Goal: Task Accomplishment & Management: Use online tool/utility

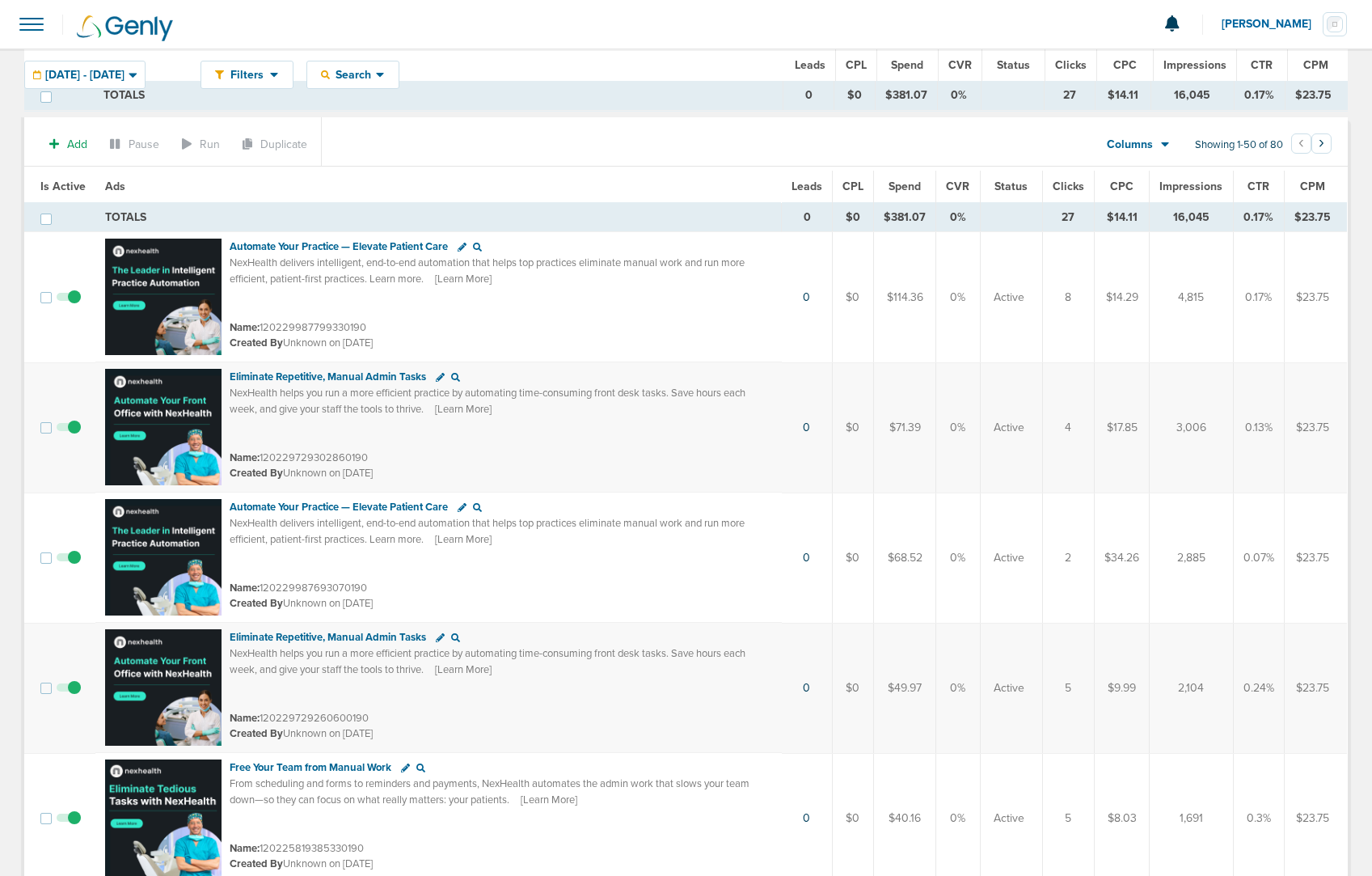
scroll to position [1323, 0]
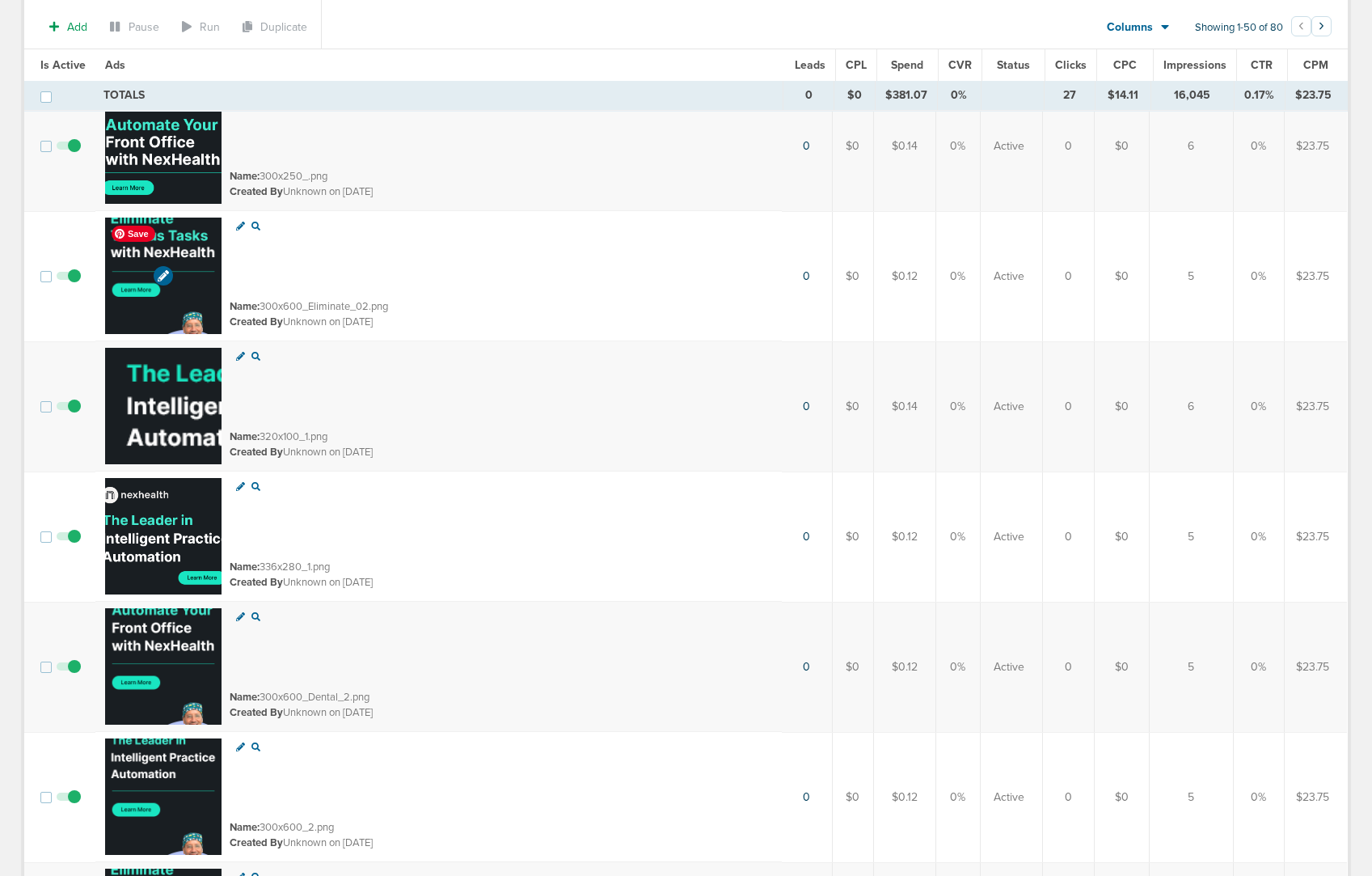
click at [190, 290] on img at bounding box center [163, 276] width 116 height 116
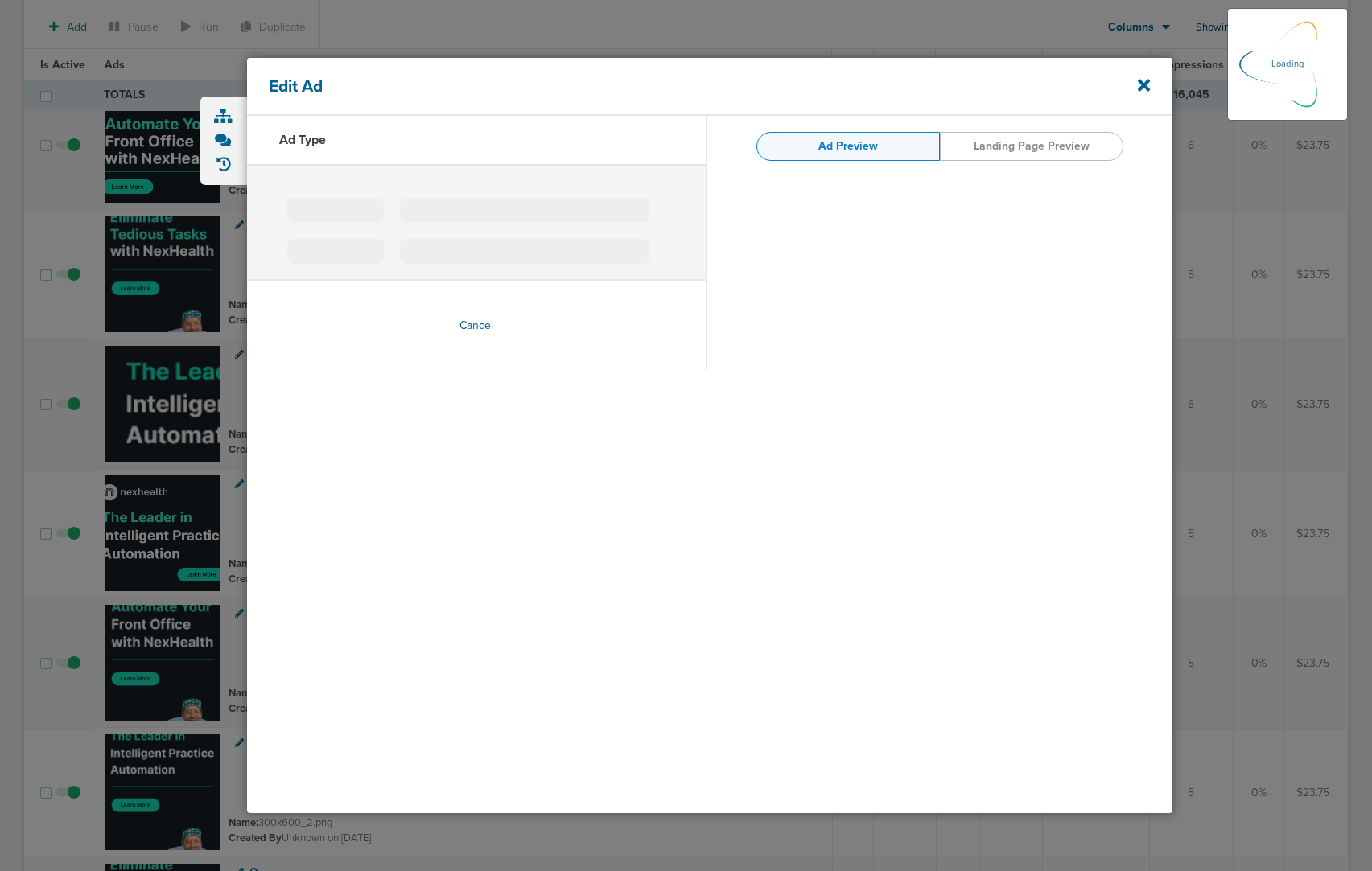
type input "300x600_Eliminate_02.png"
type input "[URL][DOMAIN_NAME]"
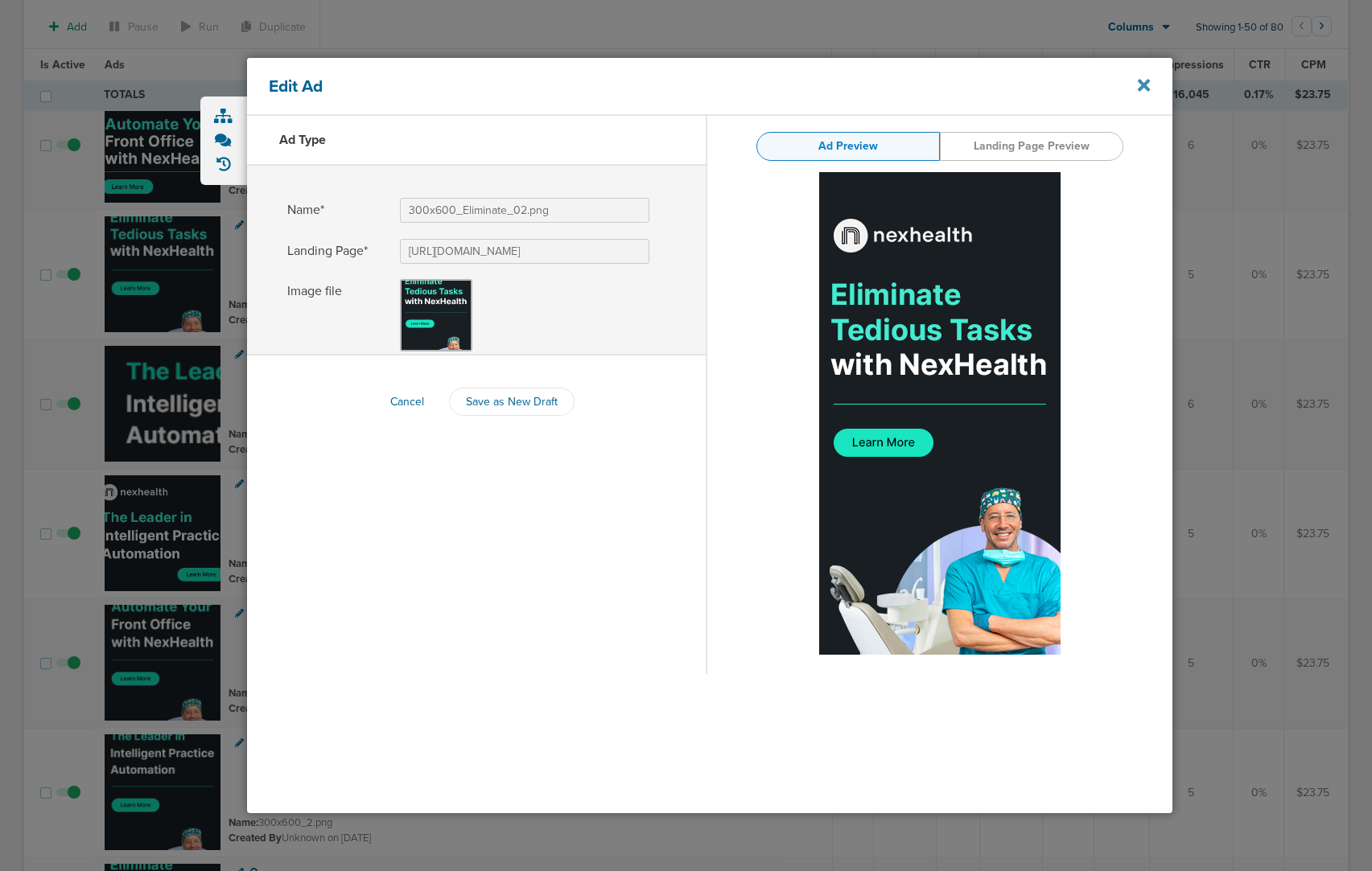
click at [1139, 84] on icon at bounding box center [1144, 84] width 12 height 17
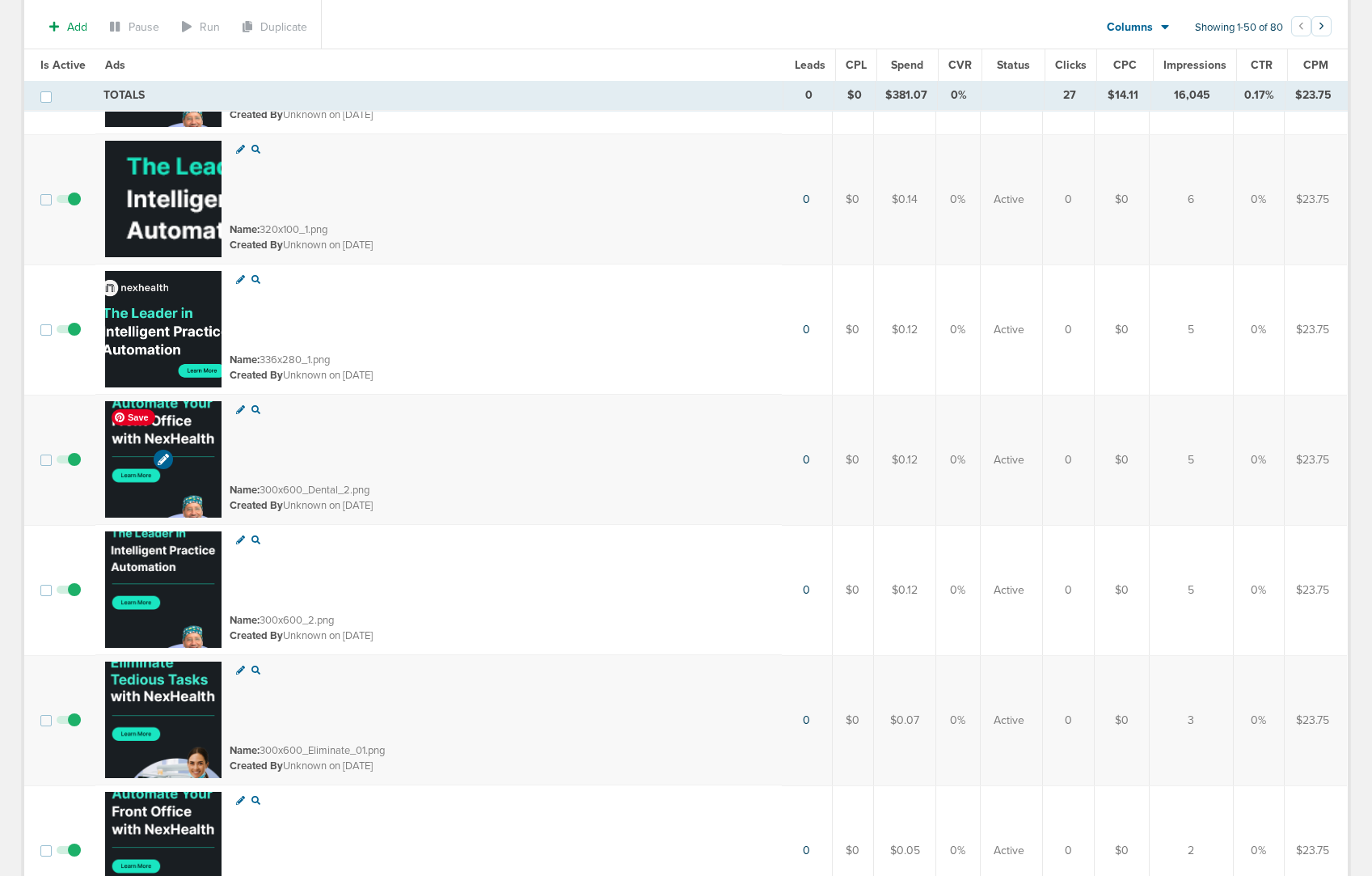
scroll to position [1547, 0]
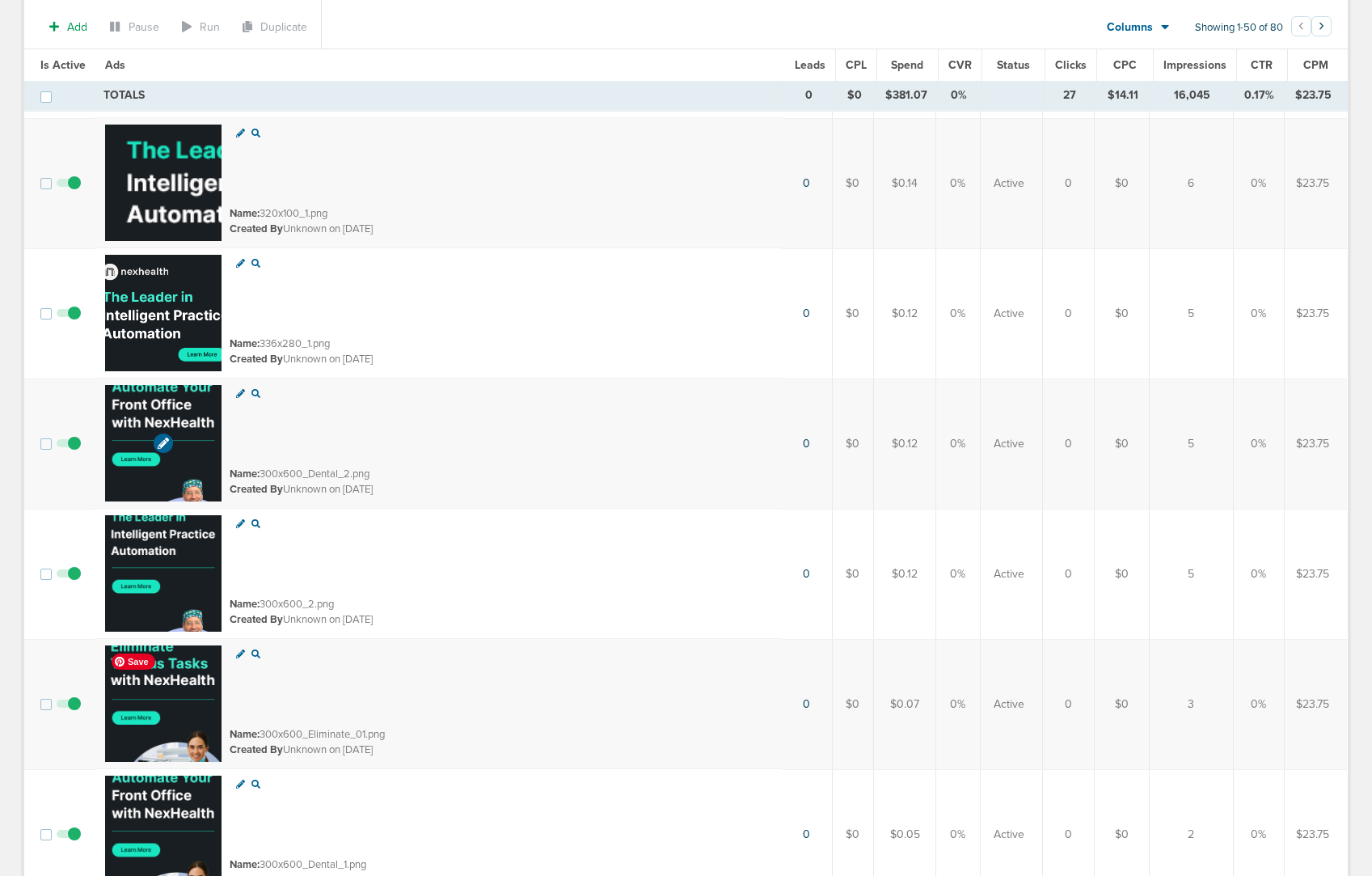
click at [184, 712] on img at bounding box center [163, 704] width 116 height 116
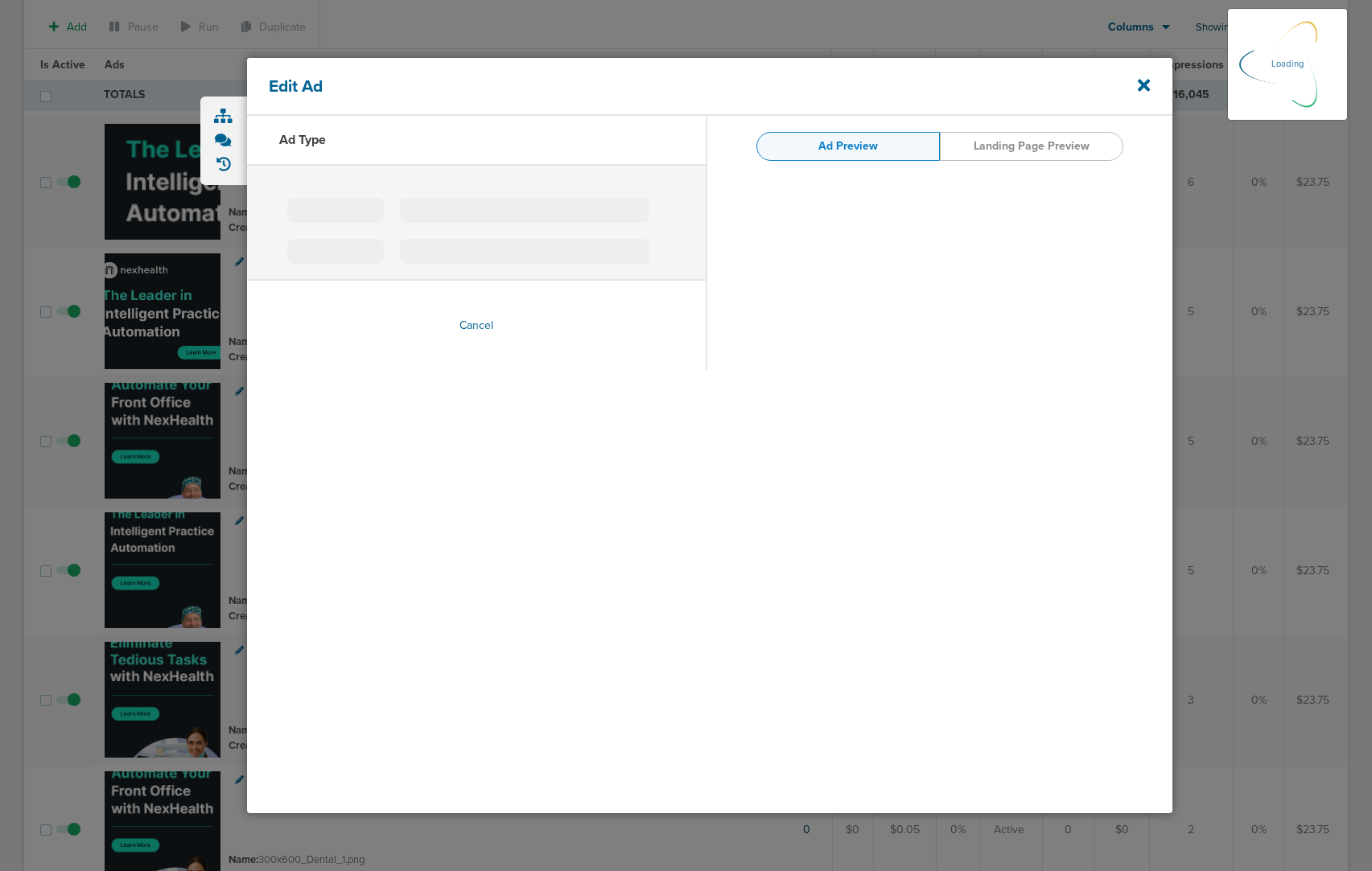
type input "300x600_Eliminate_01.png"
type input "[URL][DOMAIN_NAME]"
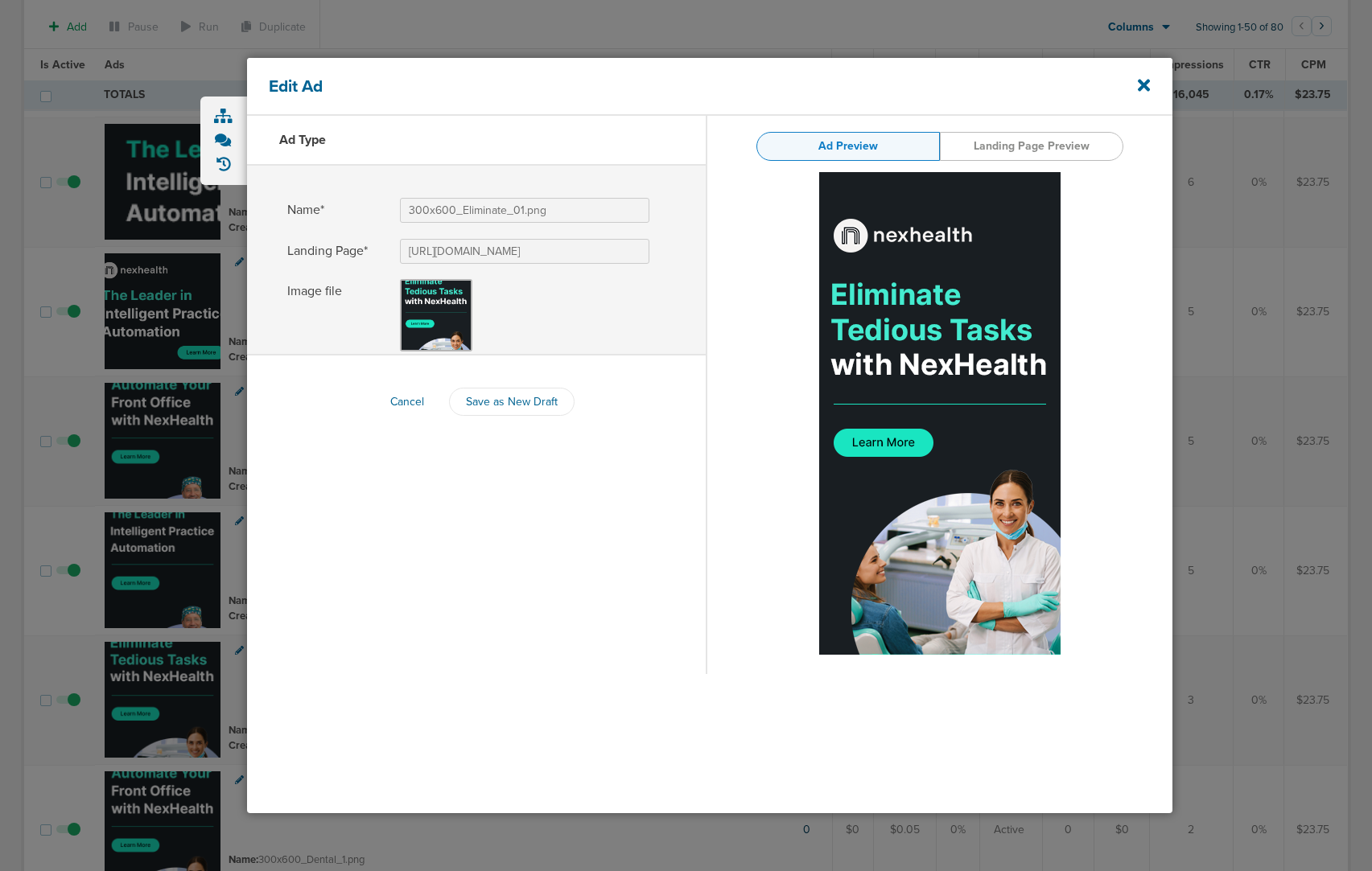
click at [1150, 83] on div "Edit Ad" at bounding box center [709, 87] width 925 height 58
click at [1143, 84] on icon at bounding box center [1144, 84] width 12 height 12
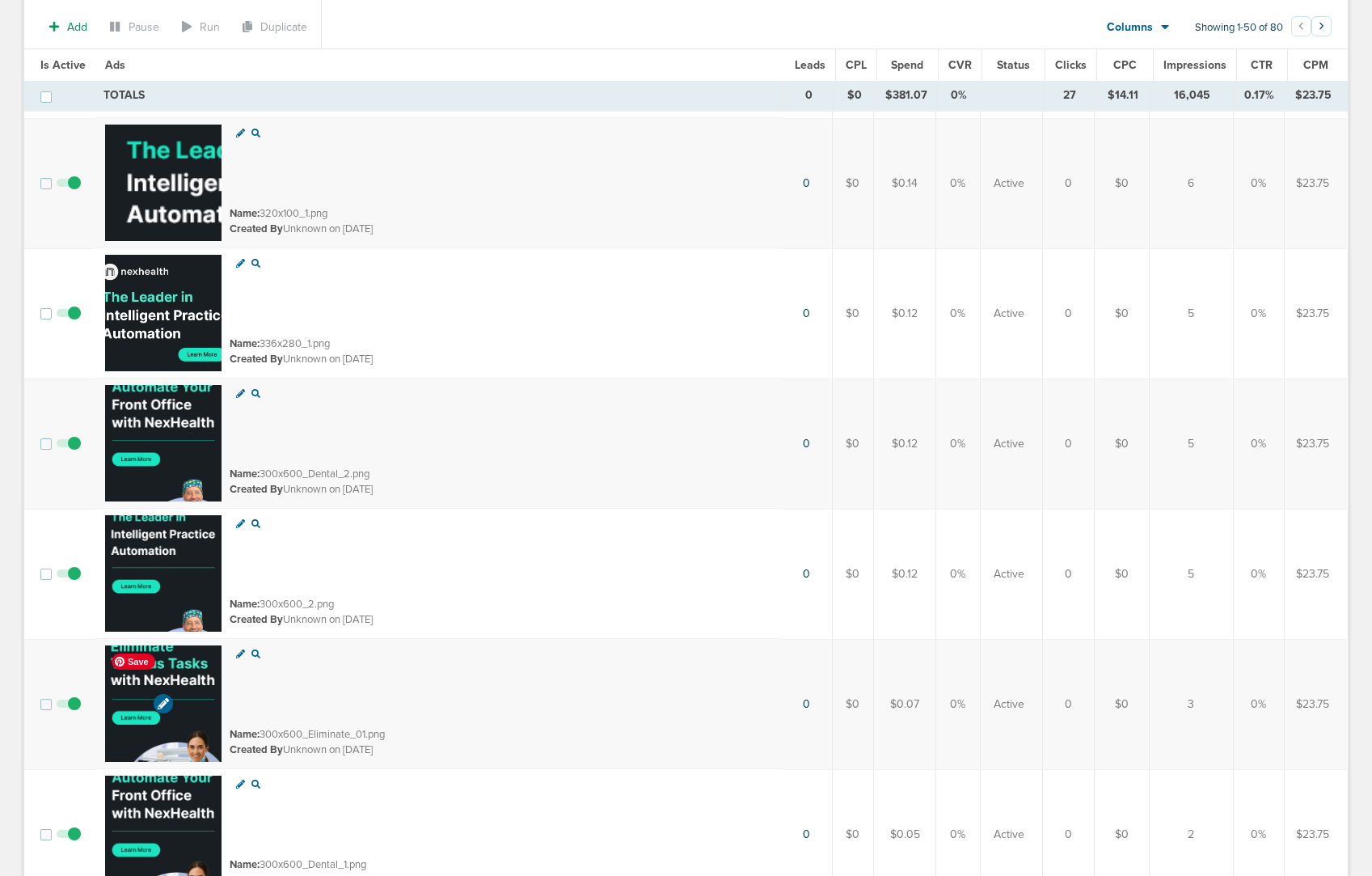
click at [205, 703] on img at bounding box center [163, 704] width 116 height 116
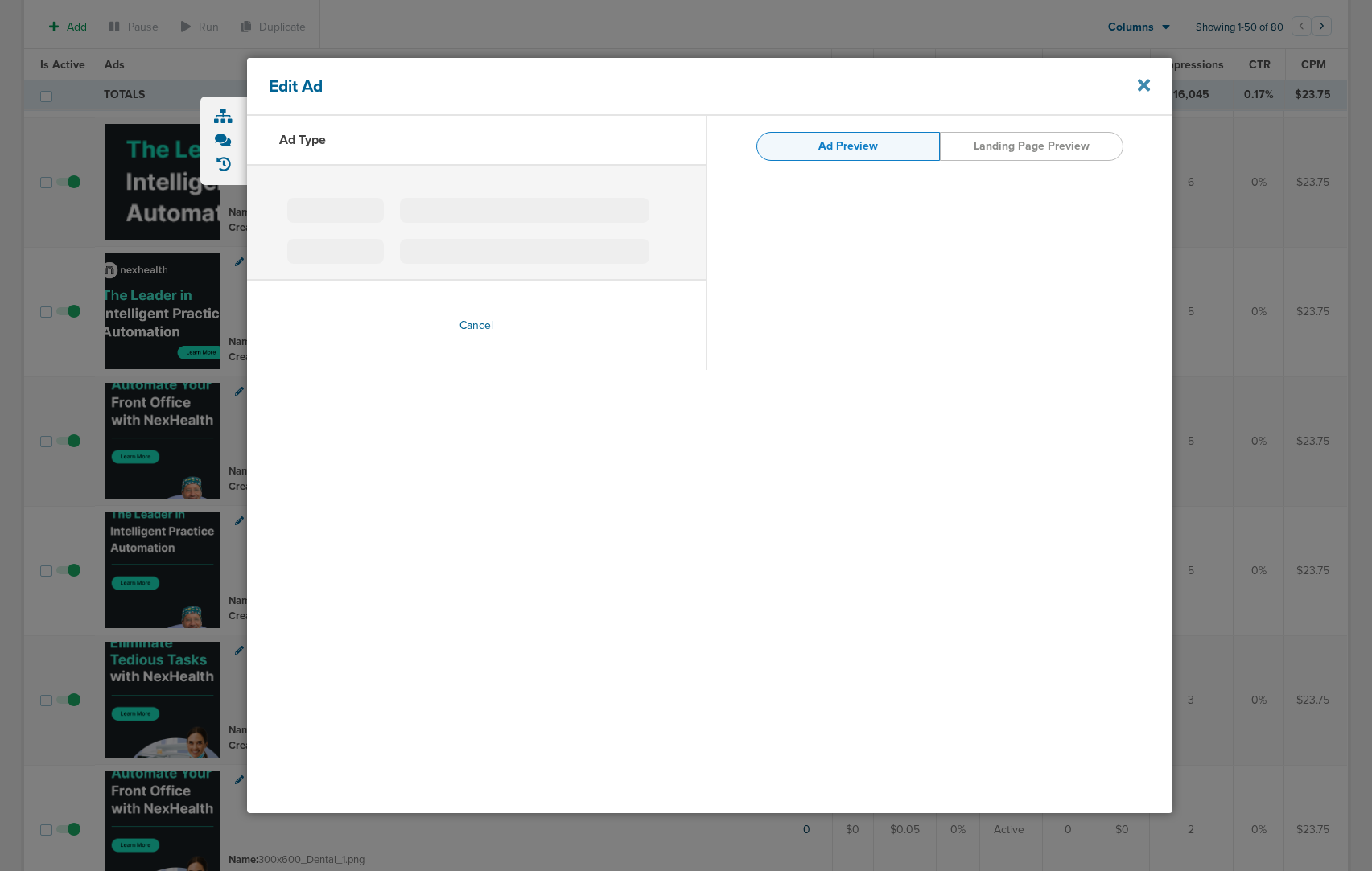
type input "300x600_Eliminate_01.png"
type input "[URL][DOMAIN_NAME]"
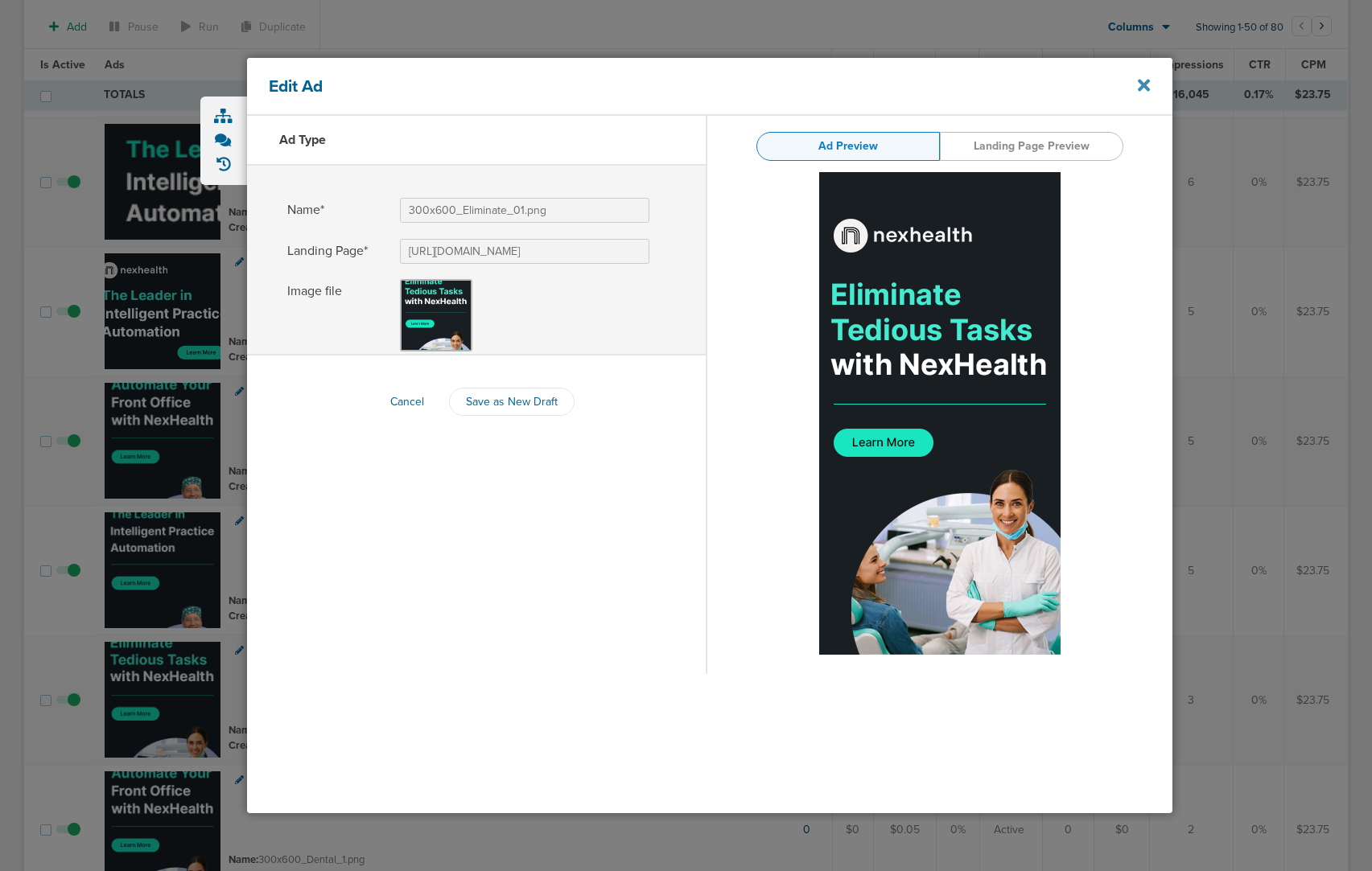
click at [1144, 88] on icon at bounding box center [1144, 84] width 12 height 12
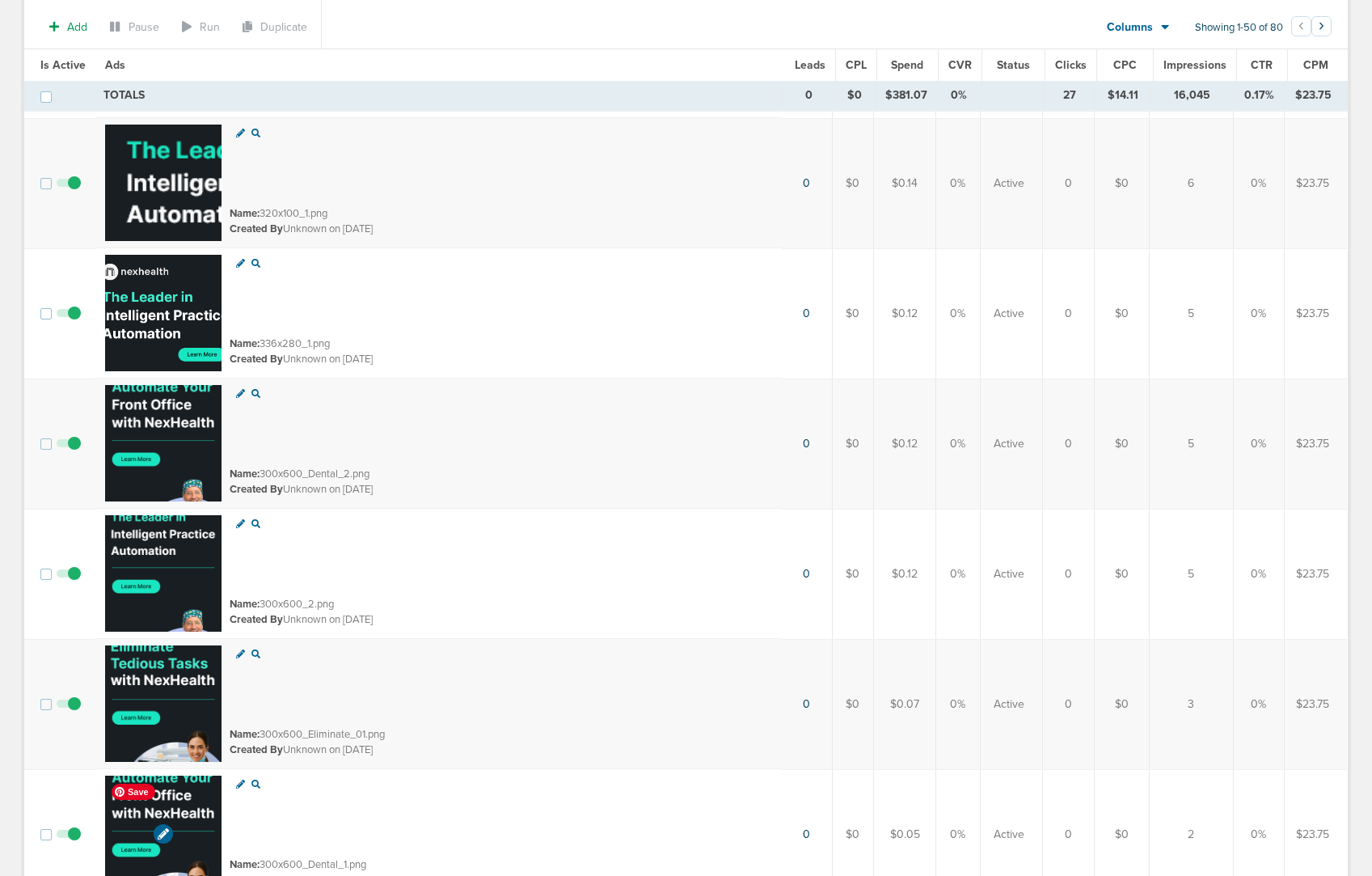
click at [184, 789] on img at bounding box center [163, 834] width 116 height 116
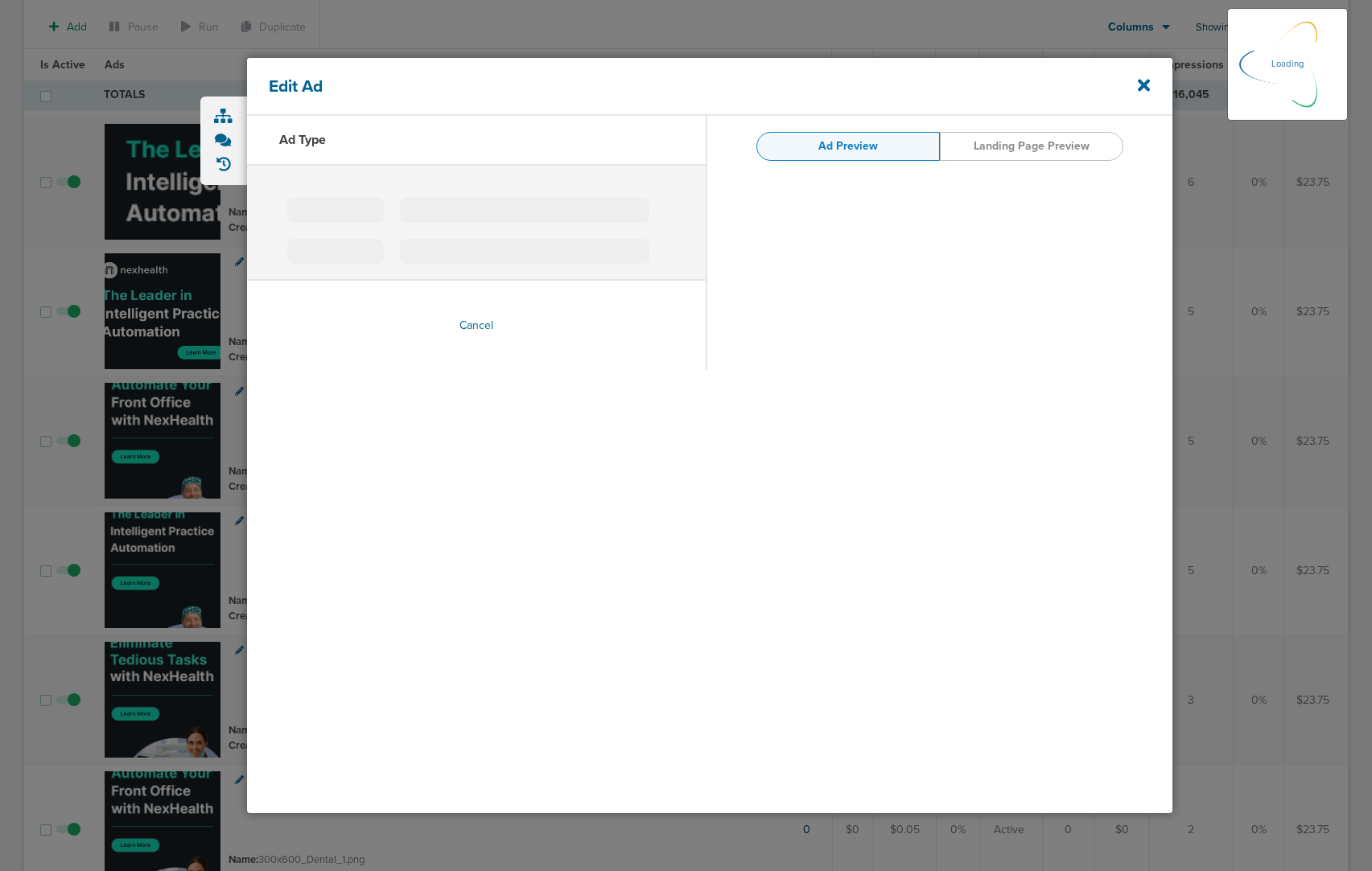
type input "300x600_Dental_1.png"
type input "[URL][DOMAIN_NAME]"
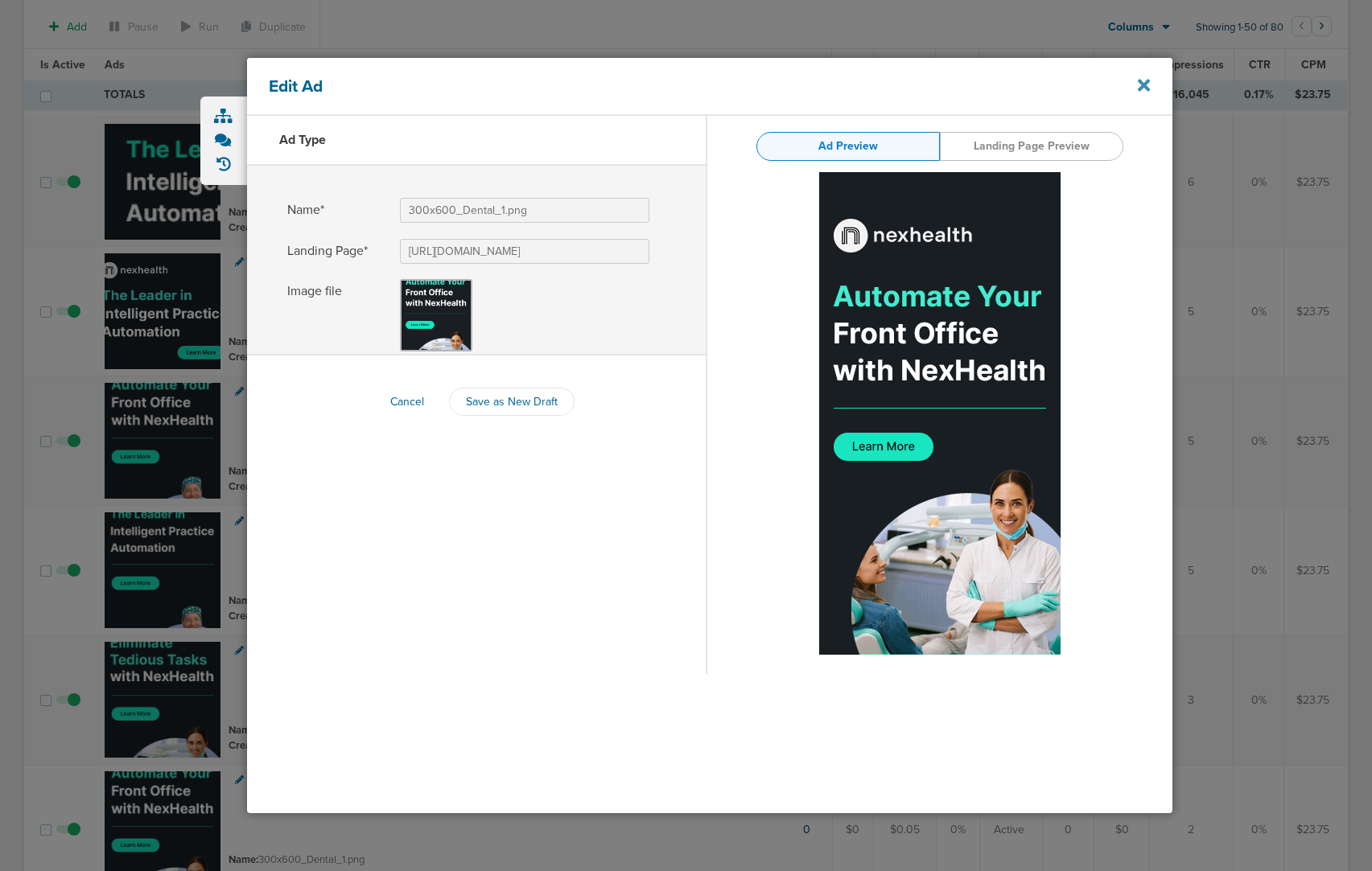
click at [1144, 87] on icon at bounding box center [1144, 84] width 12 height 12
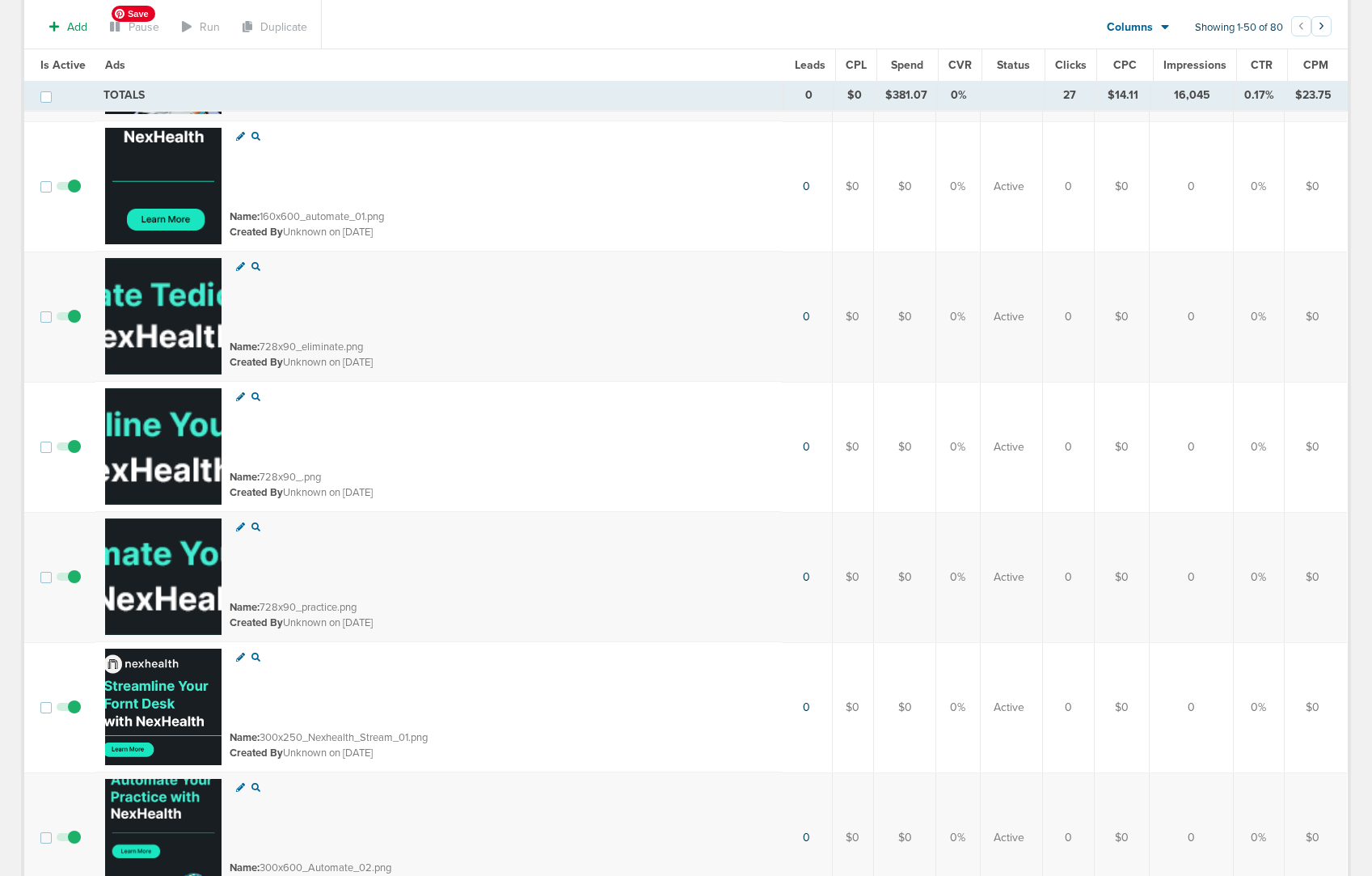
scroll to position [4580, 0]
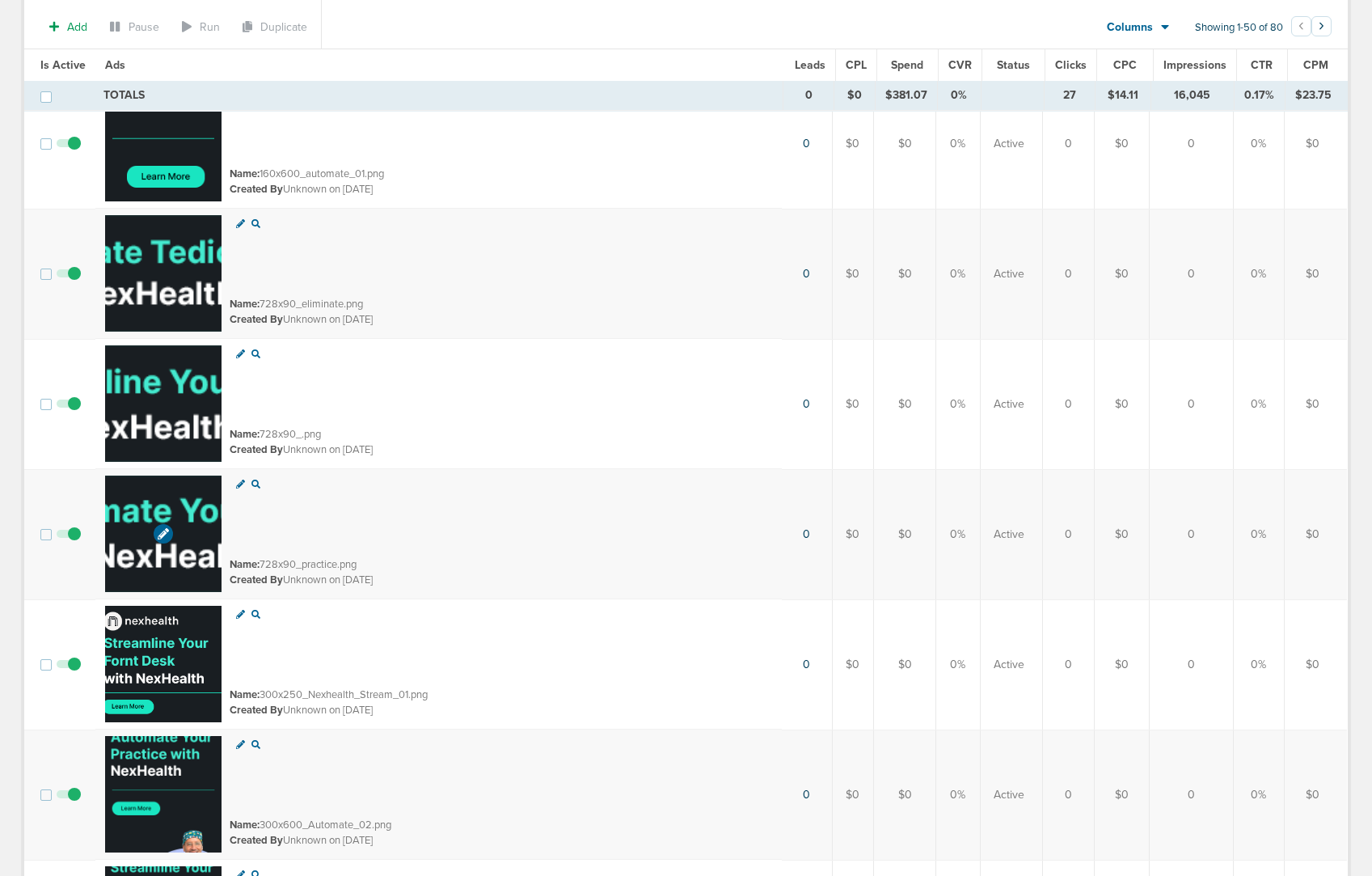
click at [141, 574] on img at bounding box center [163, 534] width 116 height 116
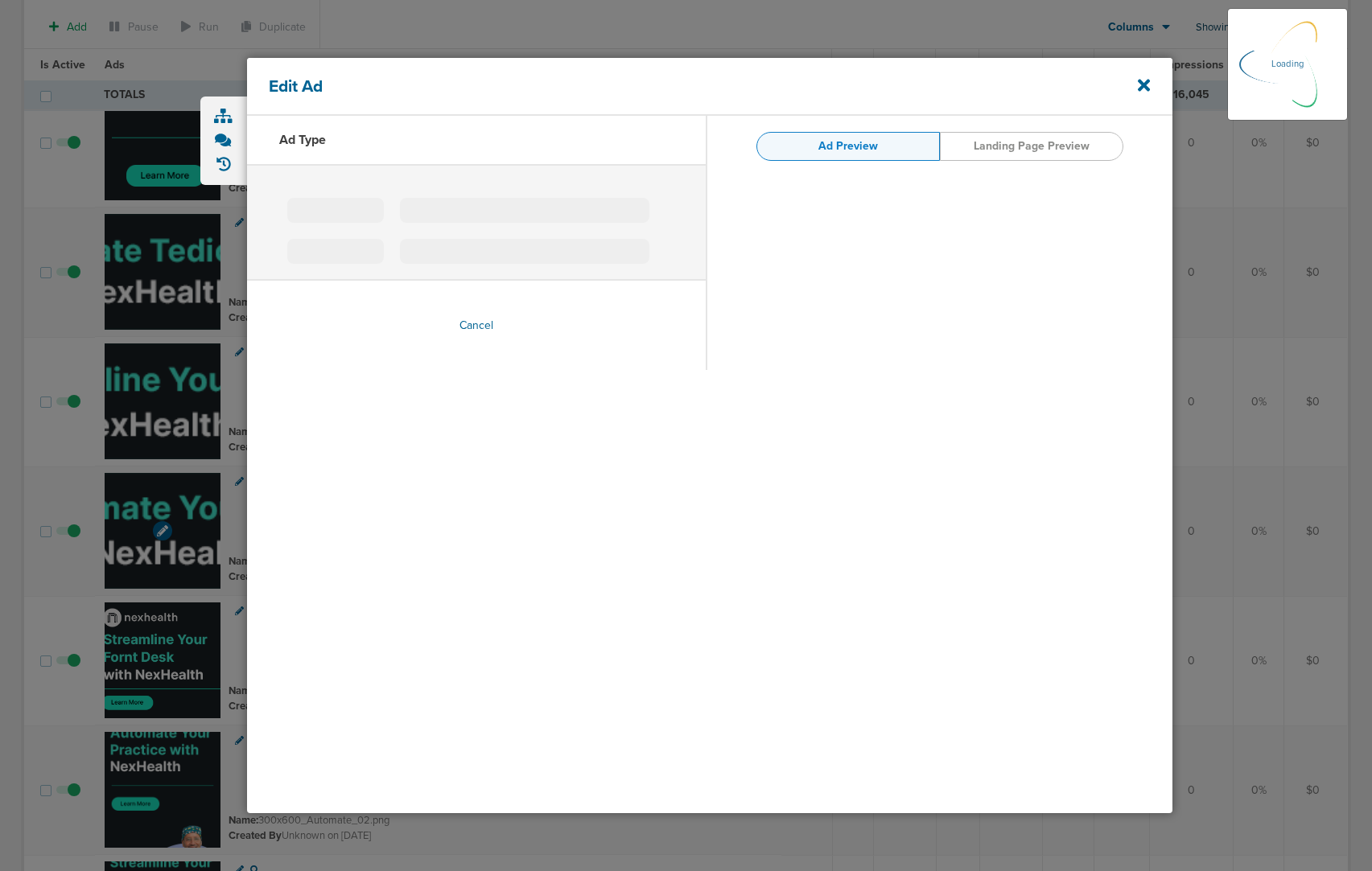
type input "728x90_practice.png"
type input "[URL][DOMAIN_NAME]"
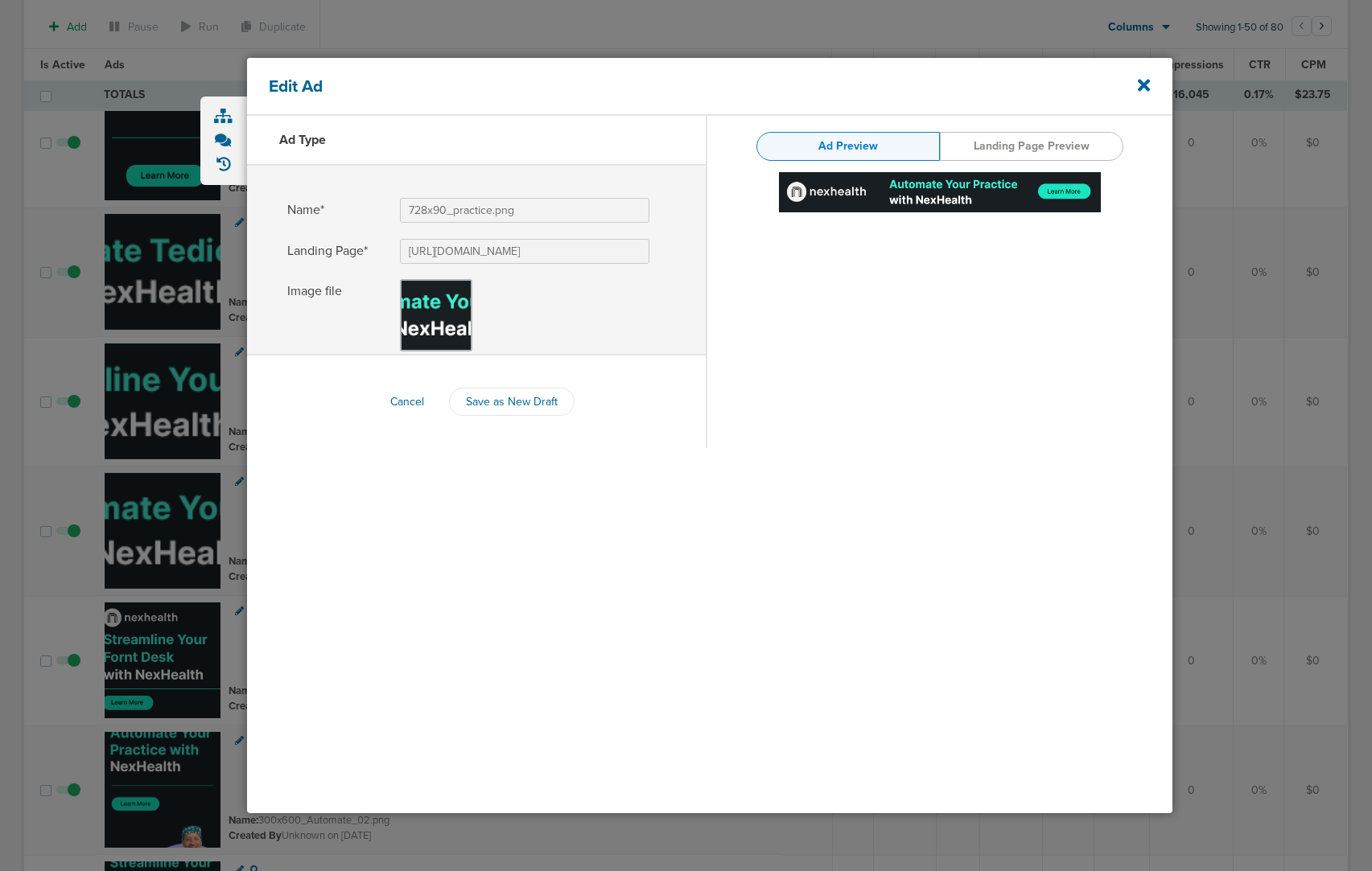
click at [1254, 515] on div at bounding box center [686, 435] width 1372 height 871
click at [1142, 84] on icon at bounding box center [1144, 84] width 12 height 12
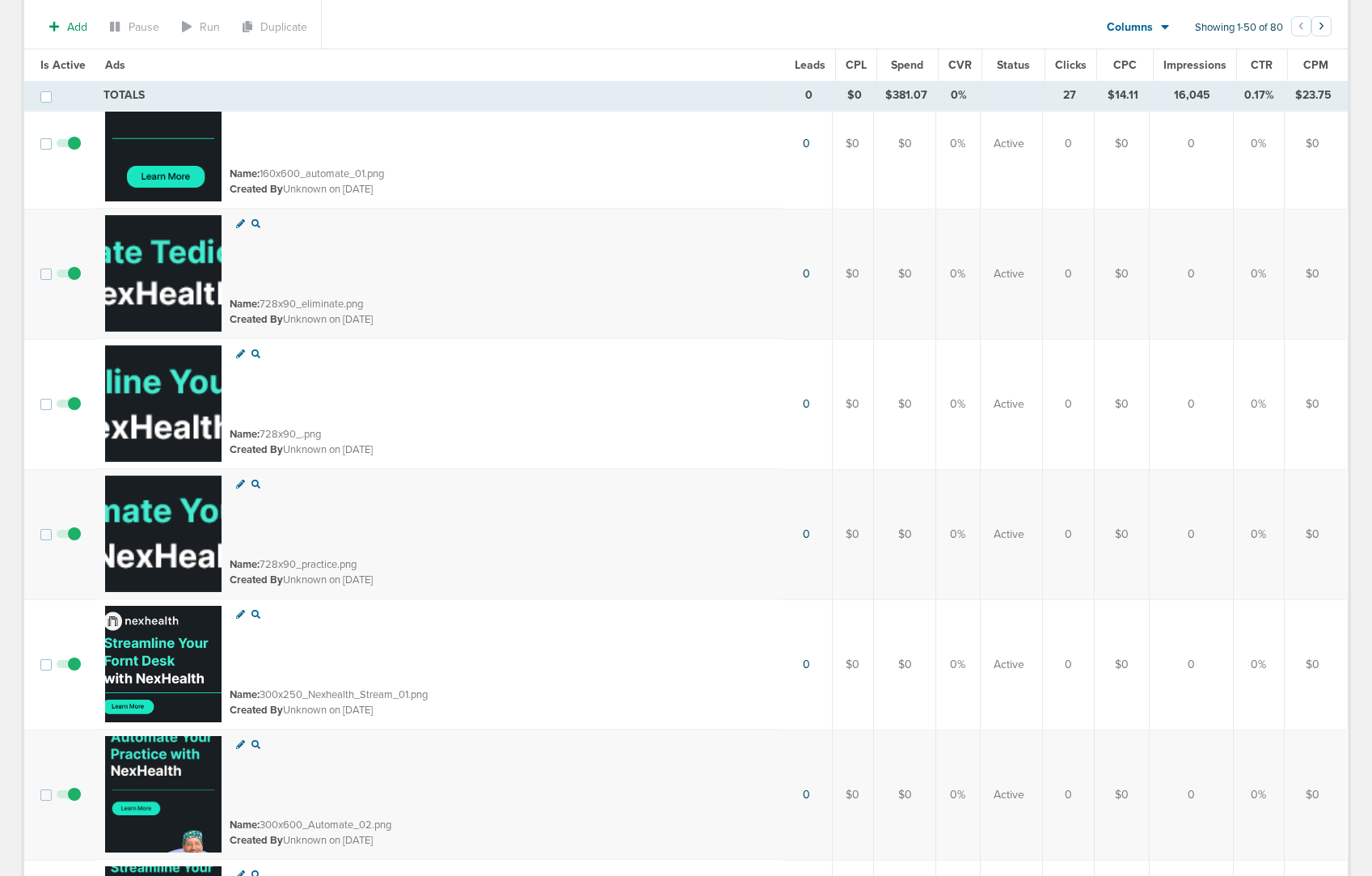
scroll to position [4653, 0]
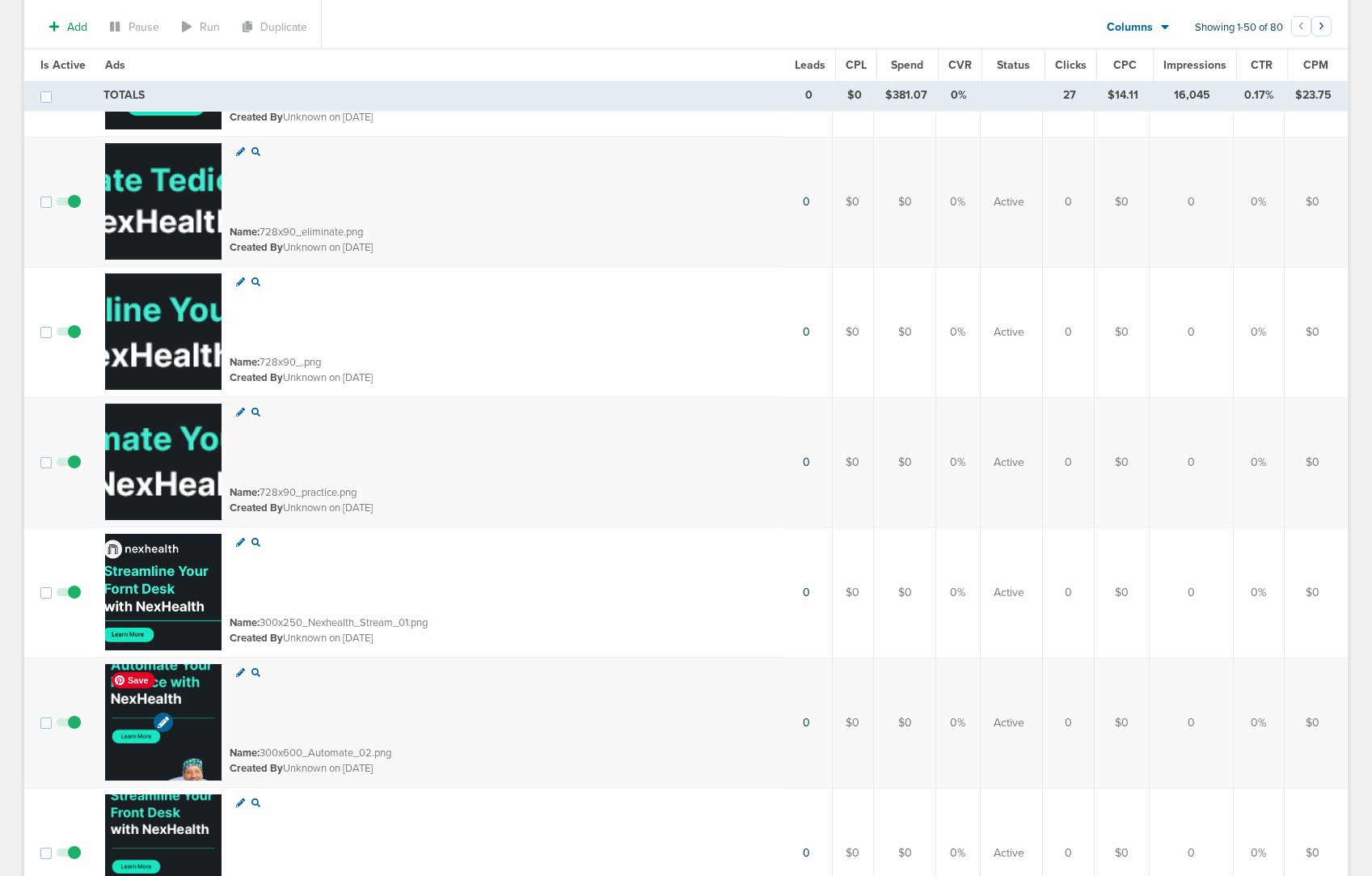
click at [190, 735] on img at bounding box center [163, 722] width 116 height 116
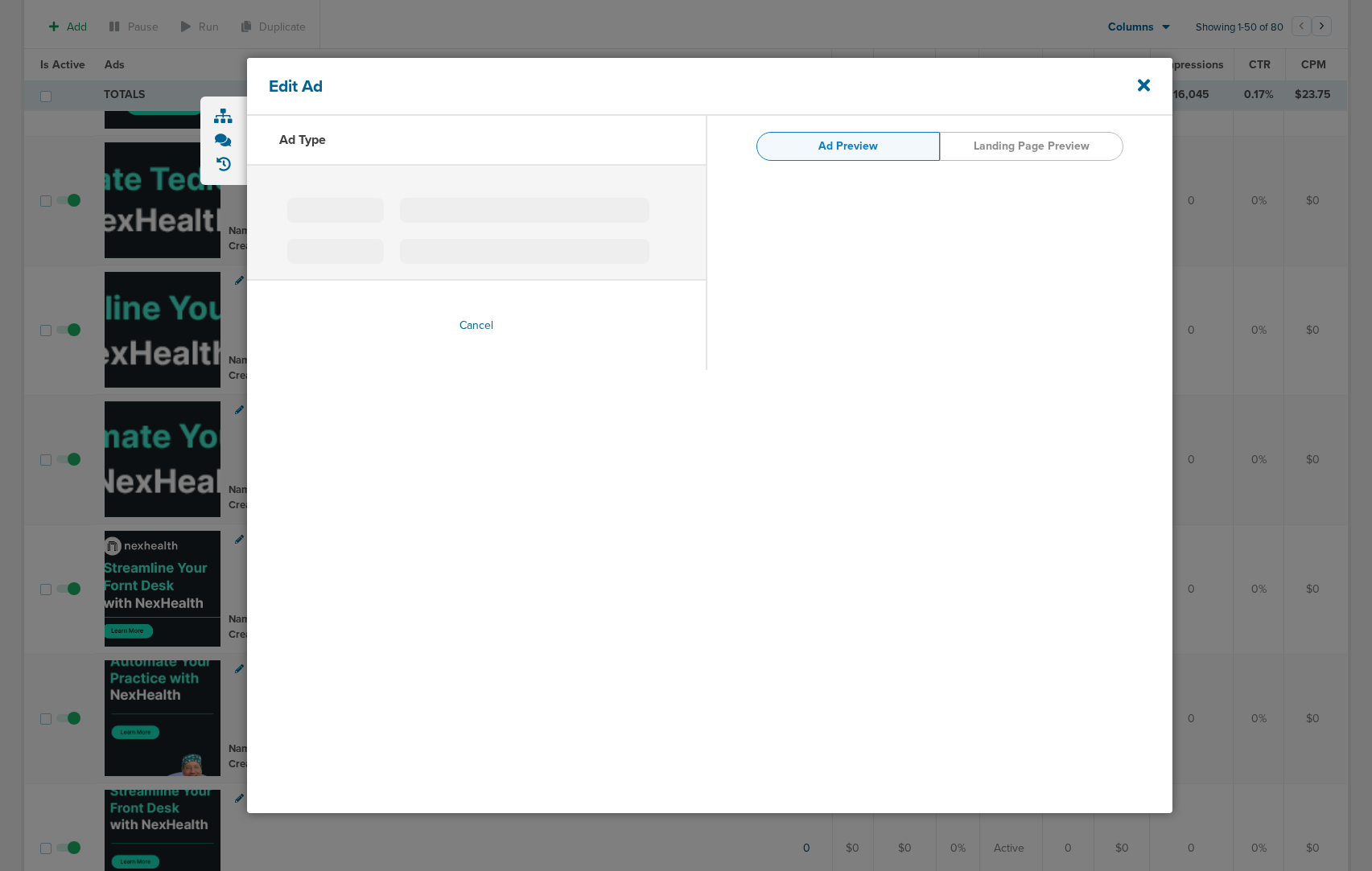
type input "300x600_Automate_02.png"
type input "[URL][DOMAIN_NAME]"
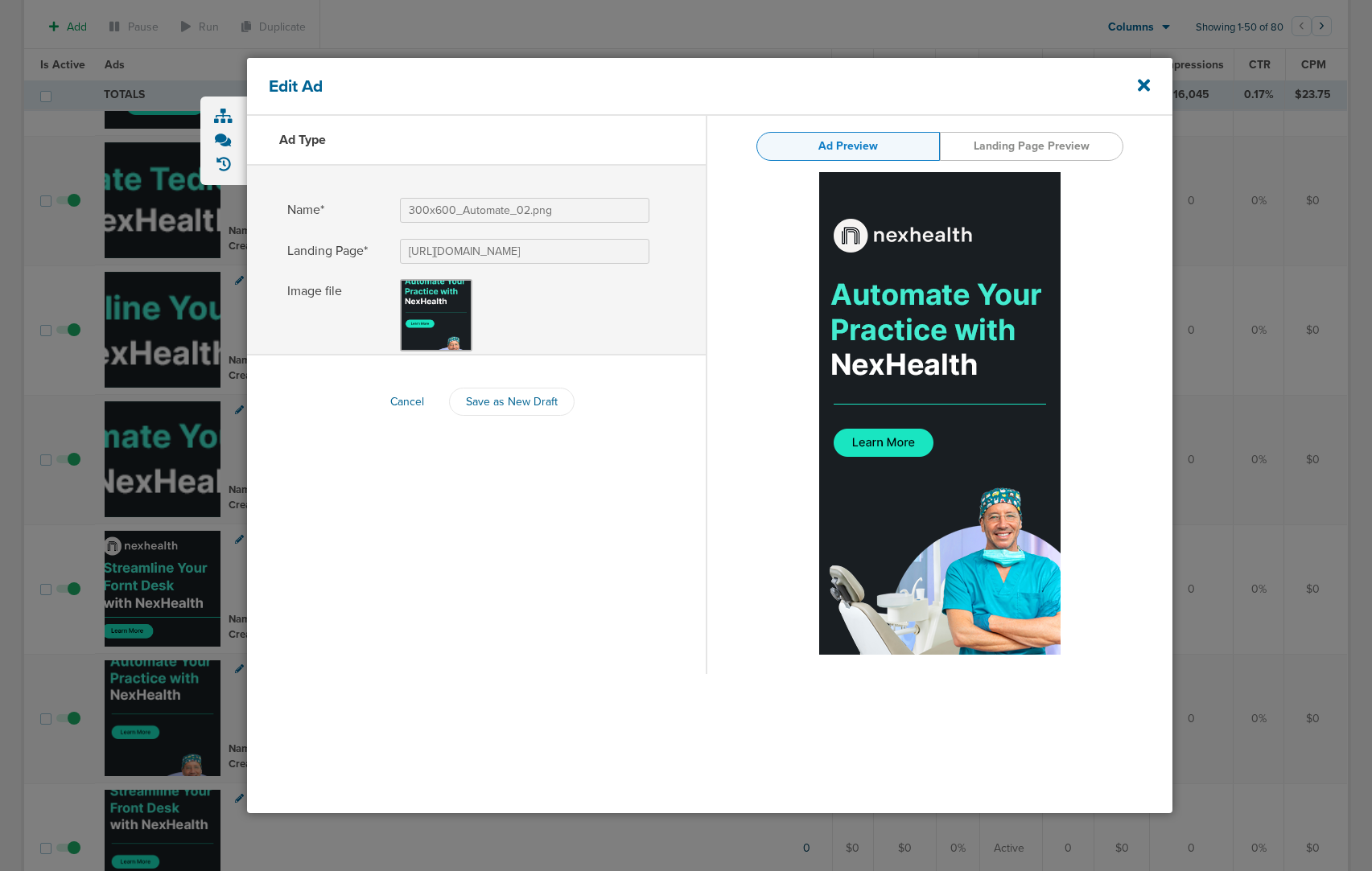
click at [128, 703] on div at bounding box center [686, 435] width 1372 height 871
click at [159, 683] on div at bounding box center [686, 435] width 1372 height 871
click at [1138, 85] on icon at bounding box center [1144, 84] width 12 height 17
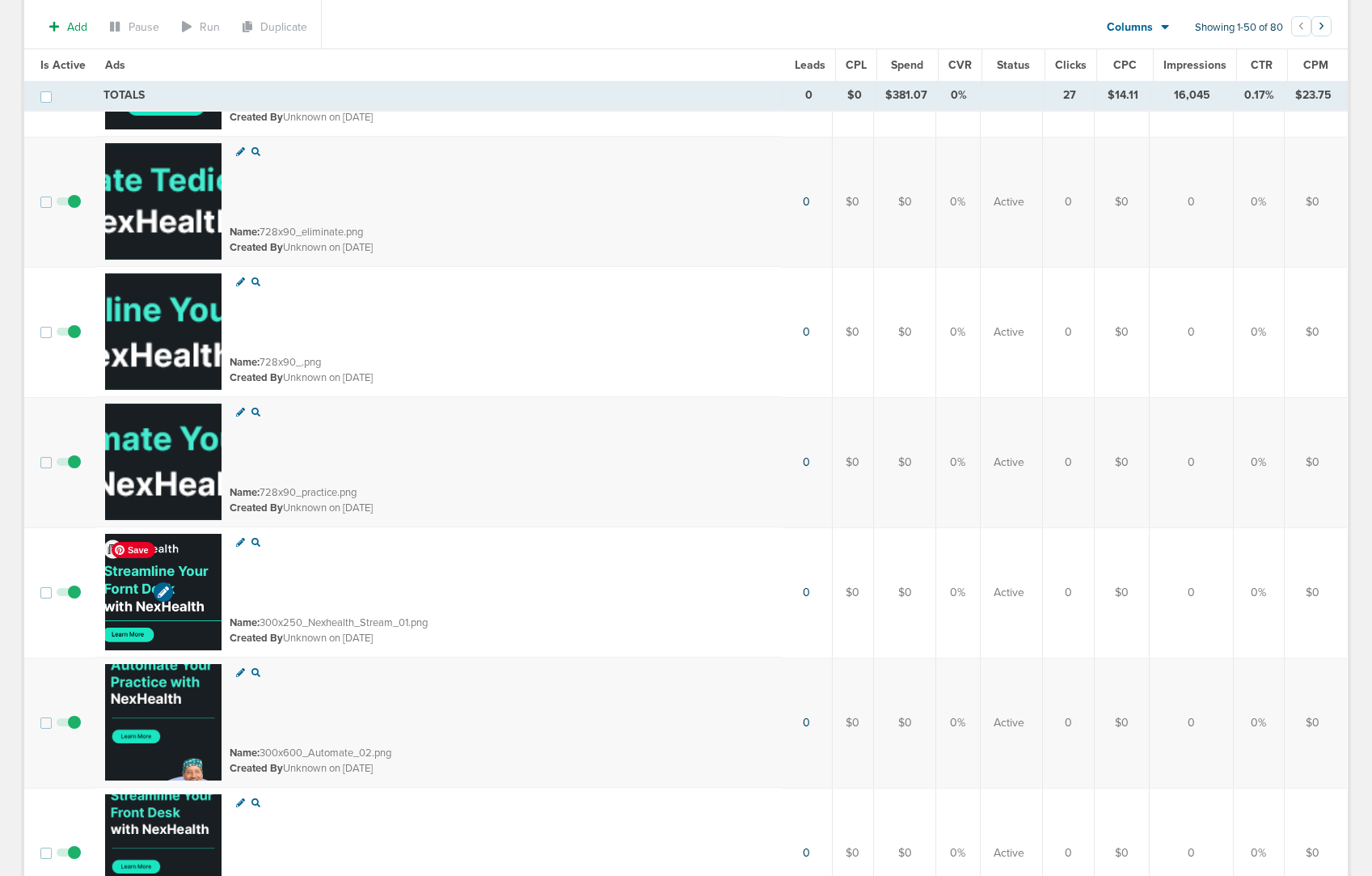
click at [205, 615] on img at bounding box center [163, 592] width 116 height 116
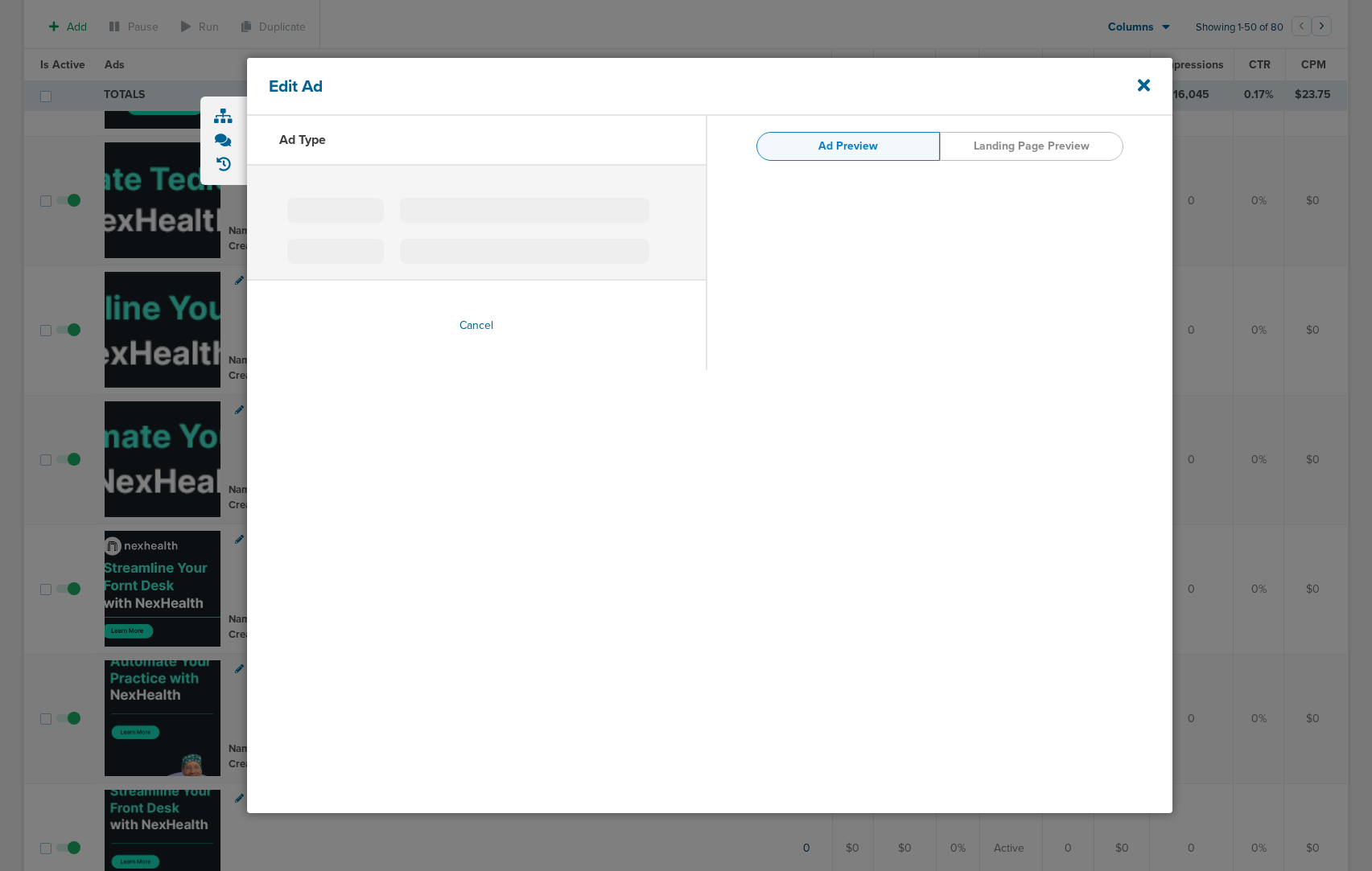
type input "300x250_Nexhealth_Stream_01.png"
type input "[URL][DOMAIN_NAME]"
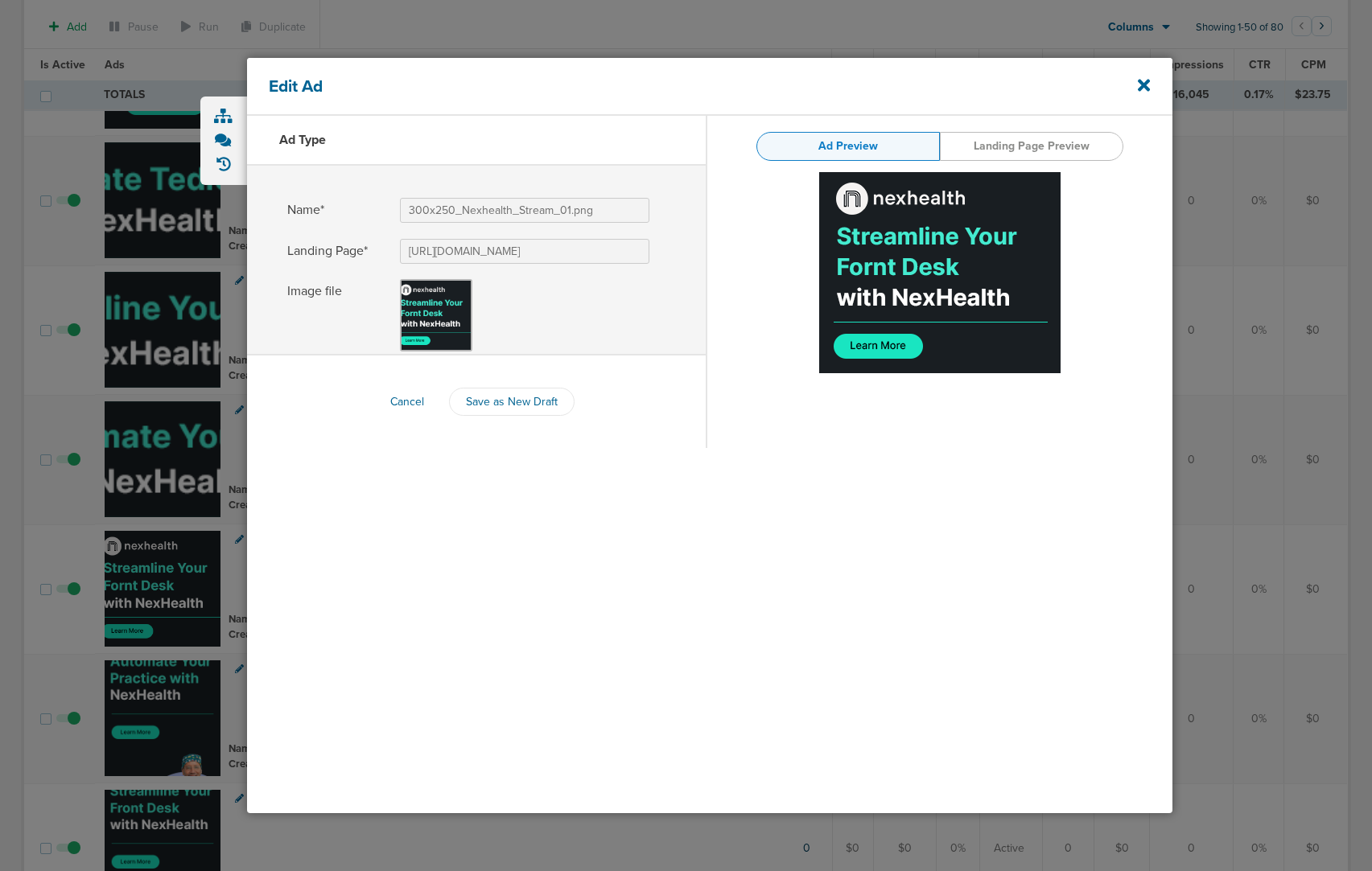
click at [201, 620] on div at bounding box center [223, 454] width 46 height 715
click at [1149, 86] on icon at bounding box center [1144, 84] width 12 height 17
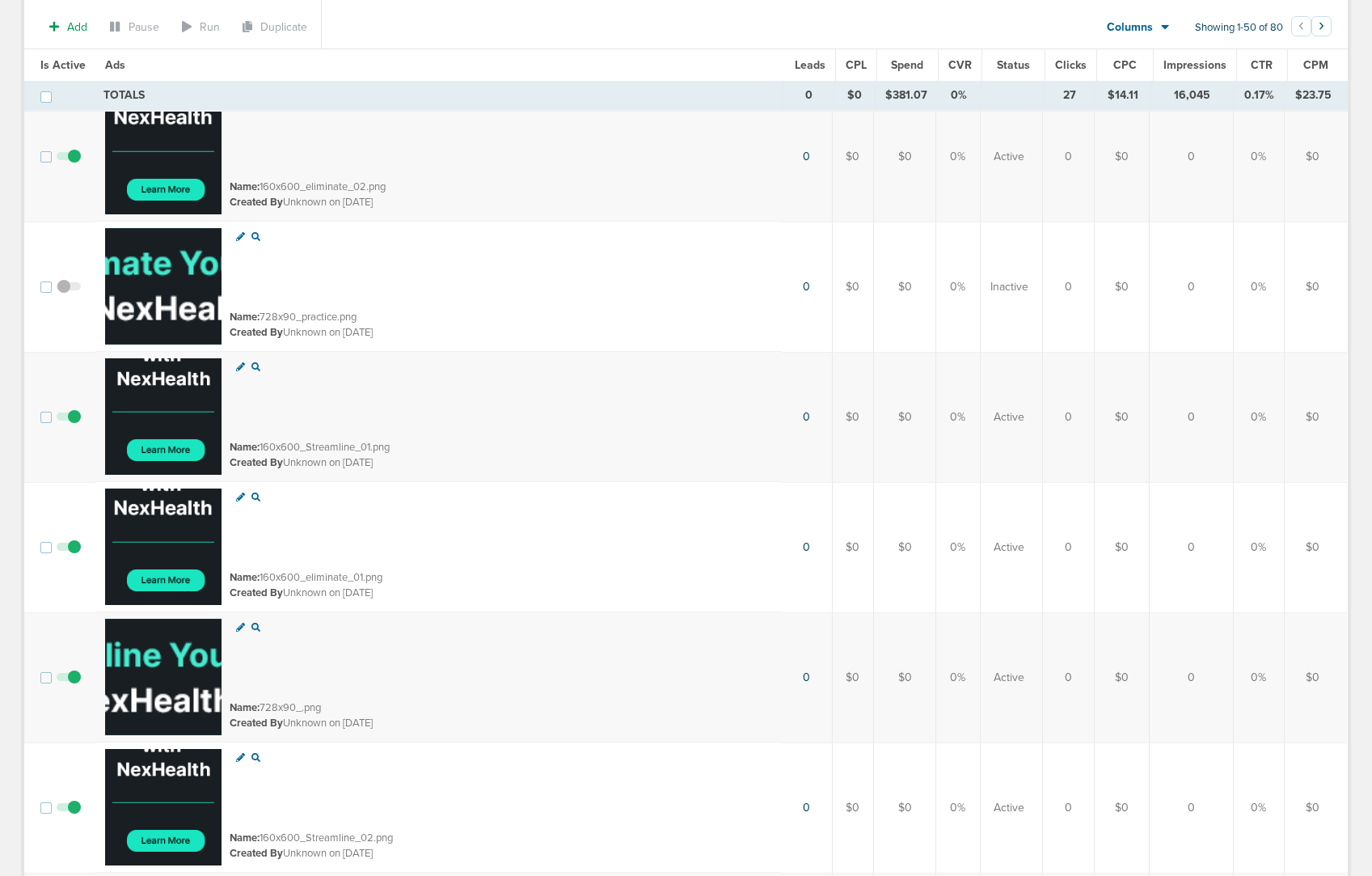
scroll to position [5627, 0]
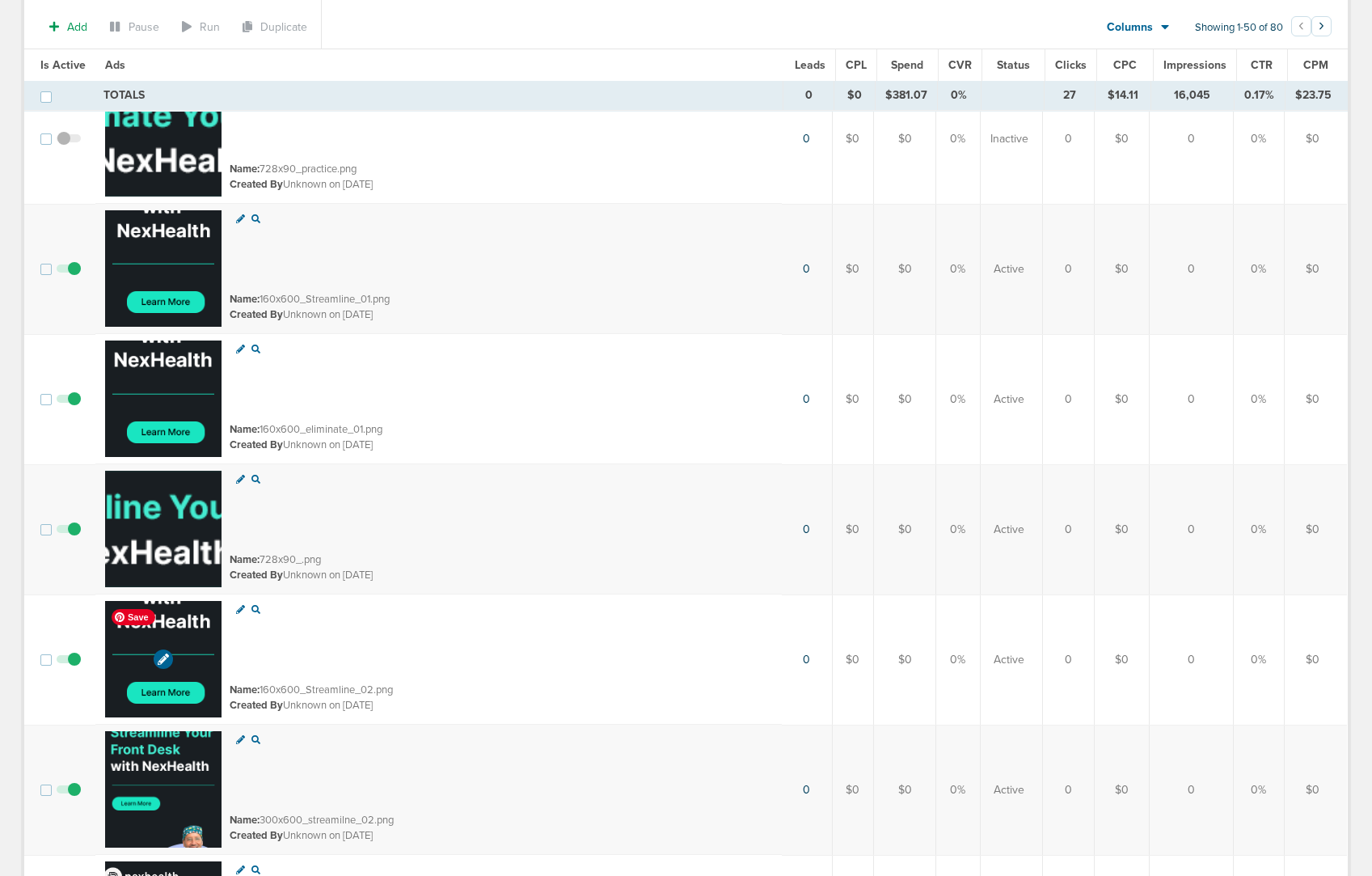
click at [191, 636] on img at bounding box center [163, 659] width 116 height 116
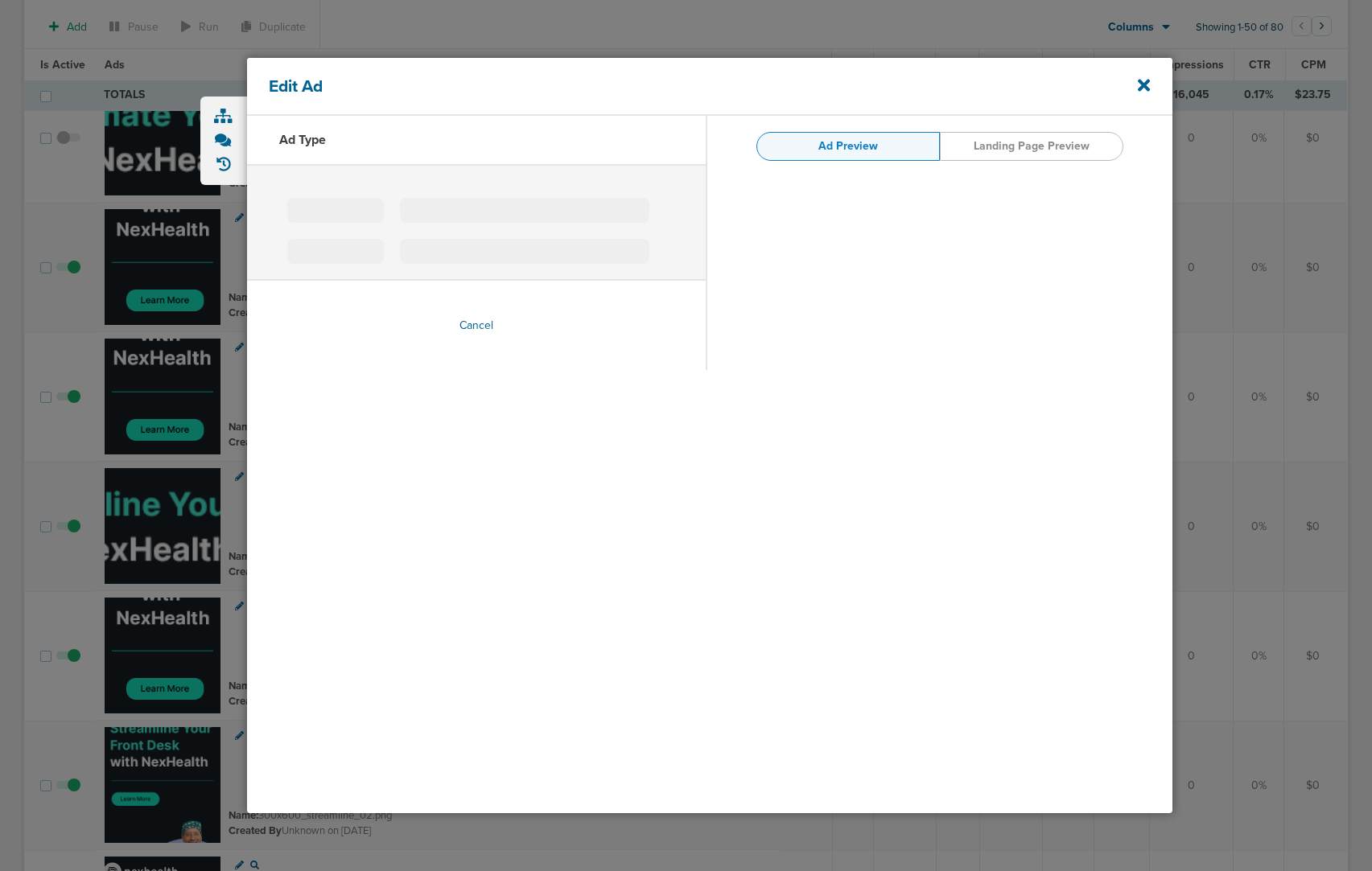
type input "160x600_Streamline_02.png"
type input "[URL][DOMAIN_NAME]"
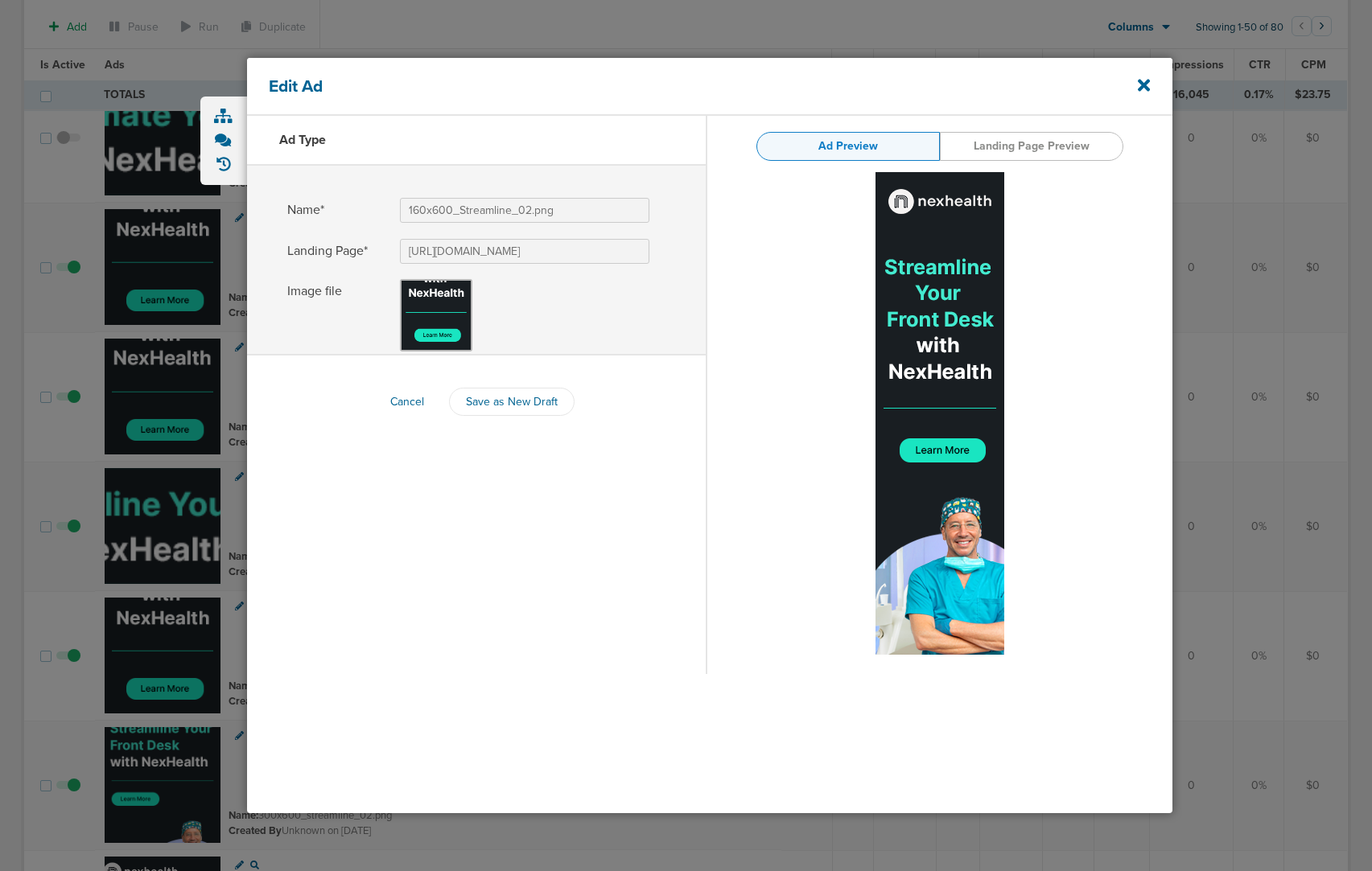
click at [209, 650] on div at bounding box center [223, 454] width 46 height 715
click at [1146, 84] on icon at bounding box center [1144, 84] width 12 height 12
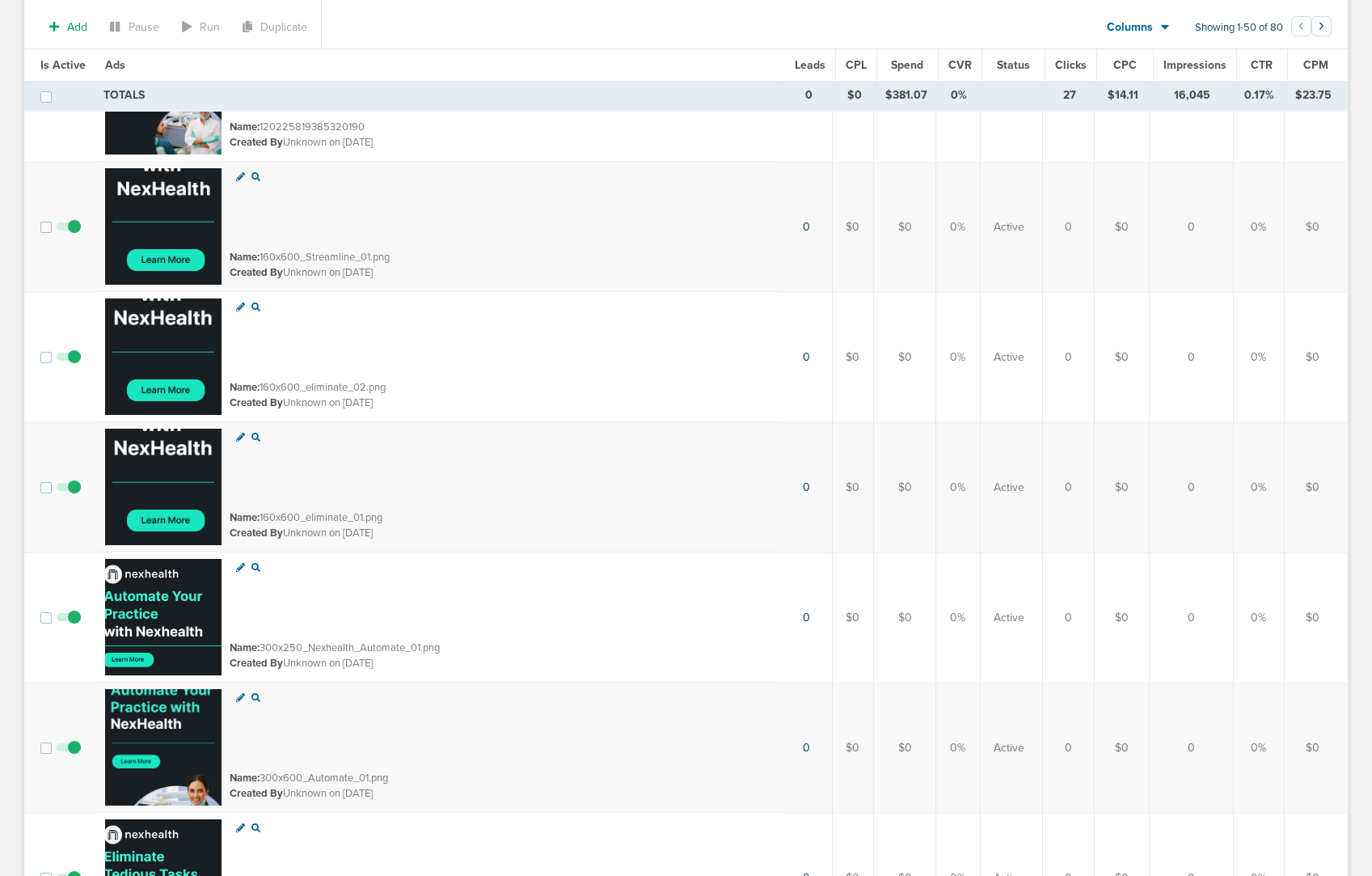
scroll to position [1322, 0]
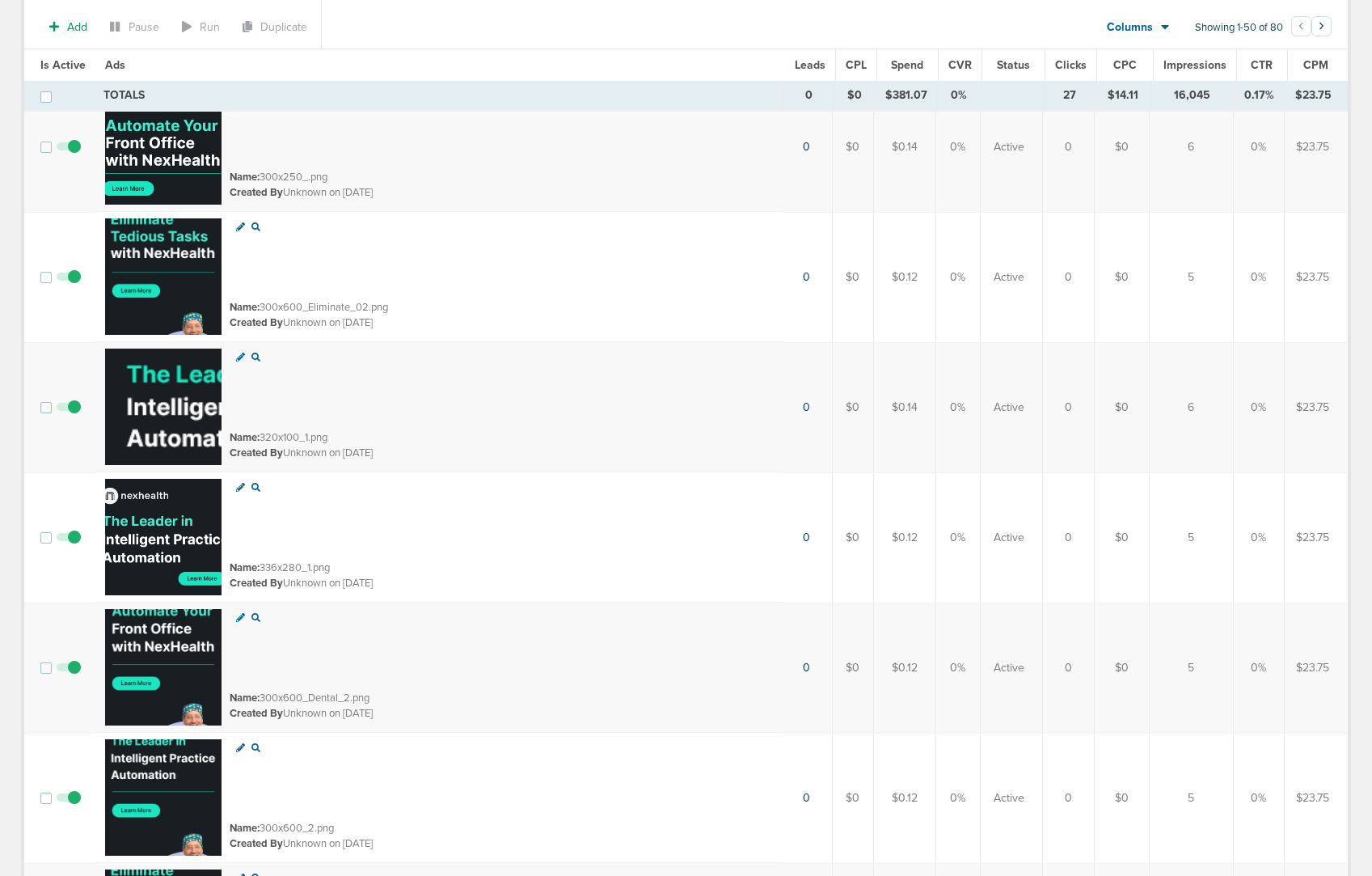
click at [343, 364] on div at bounding box center [501, 384] width 542 height 72
click at [180, 366] on img at bounding box center [163, 407] width 116 height 116
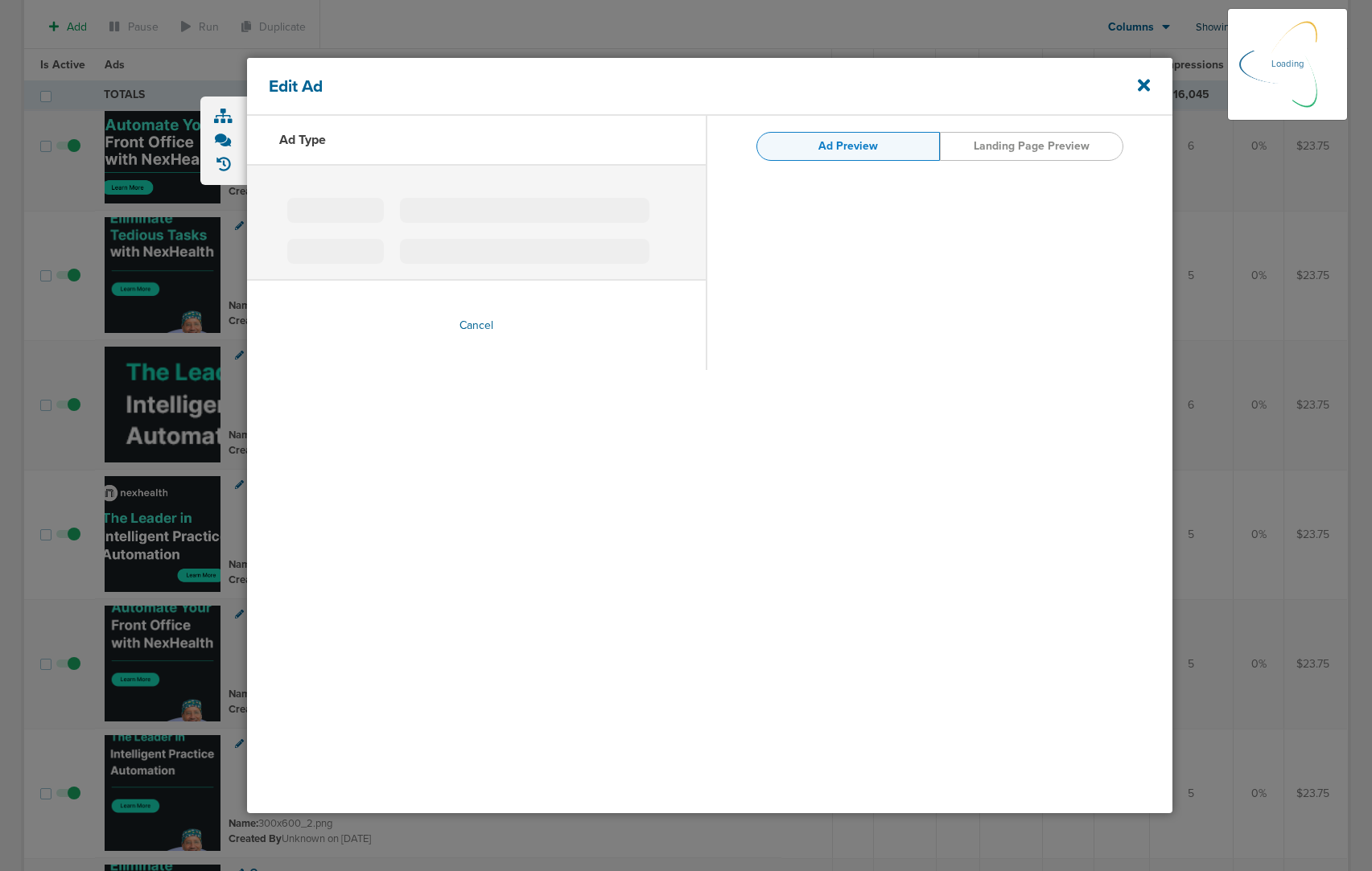
type input "320x100_1.png"
type input "[URL][DOMAIN_NAME]"
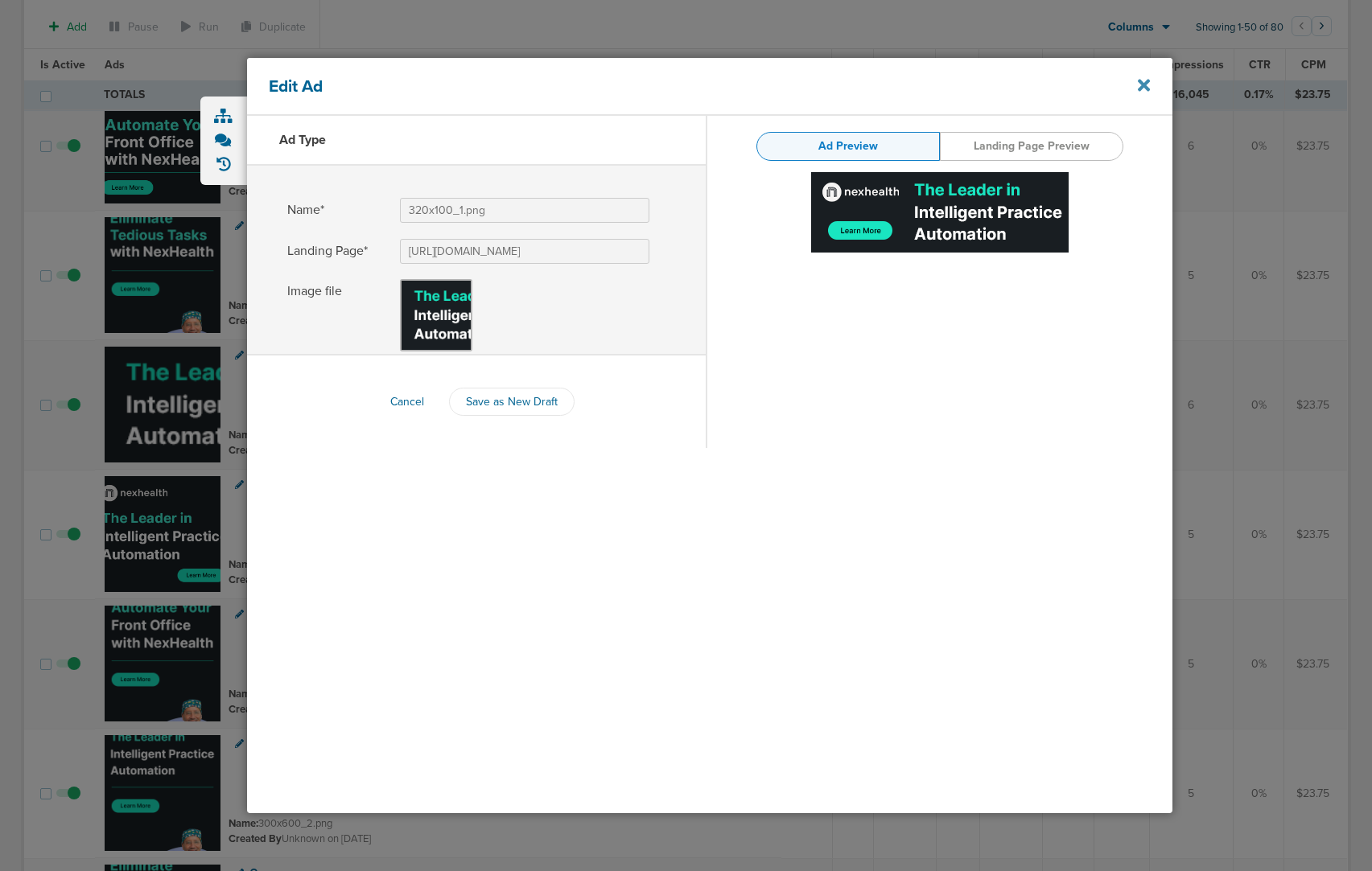
click at [1140, 84] on icon at bounding box center [1144, 84] width 12 height 17
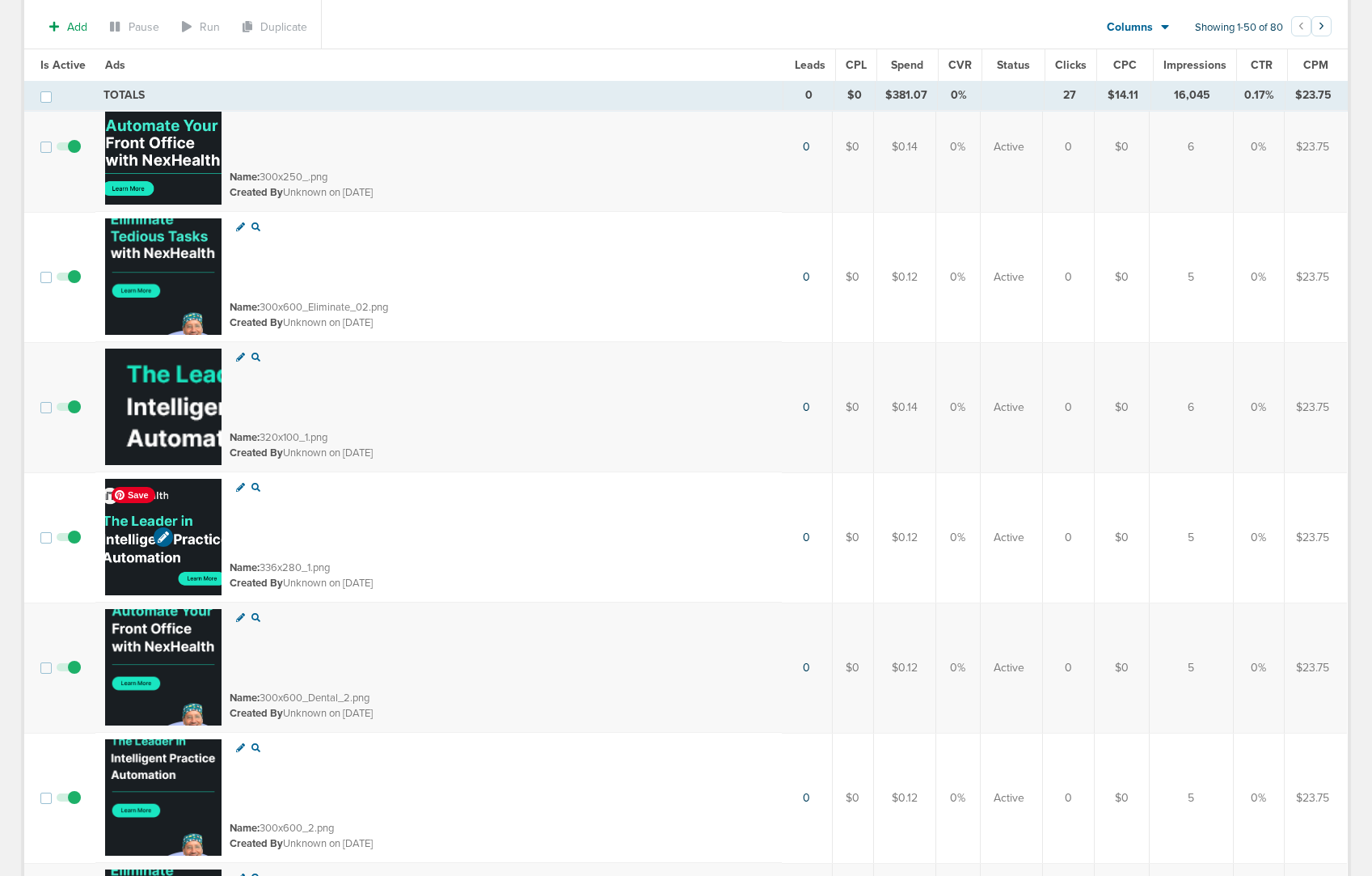
click at [134, 560] on img at bounding box center [163, 537] width 116 height 116
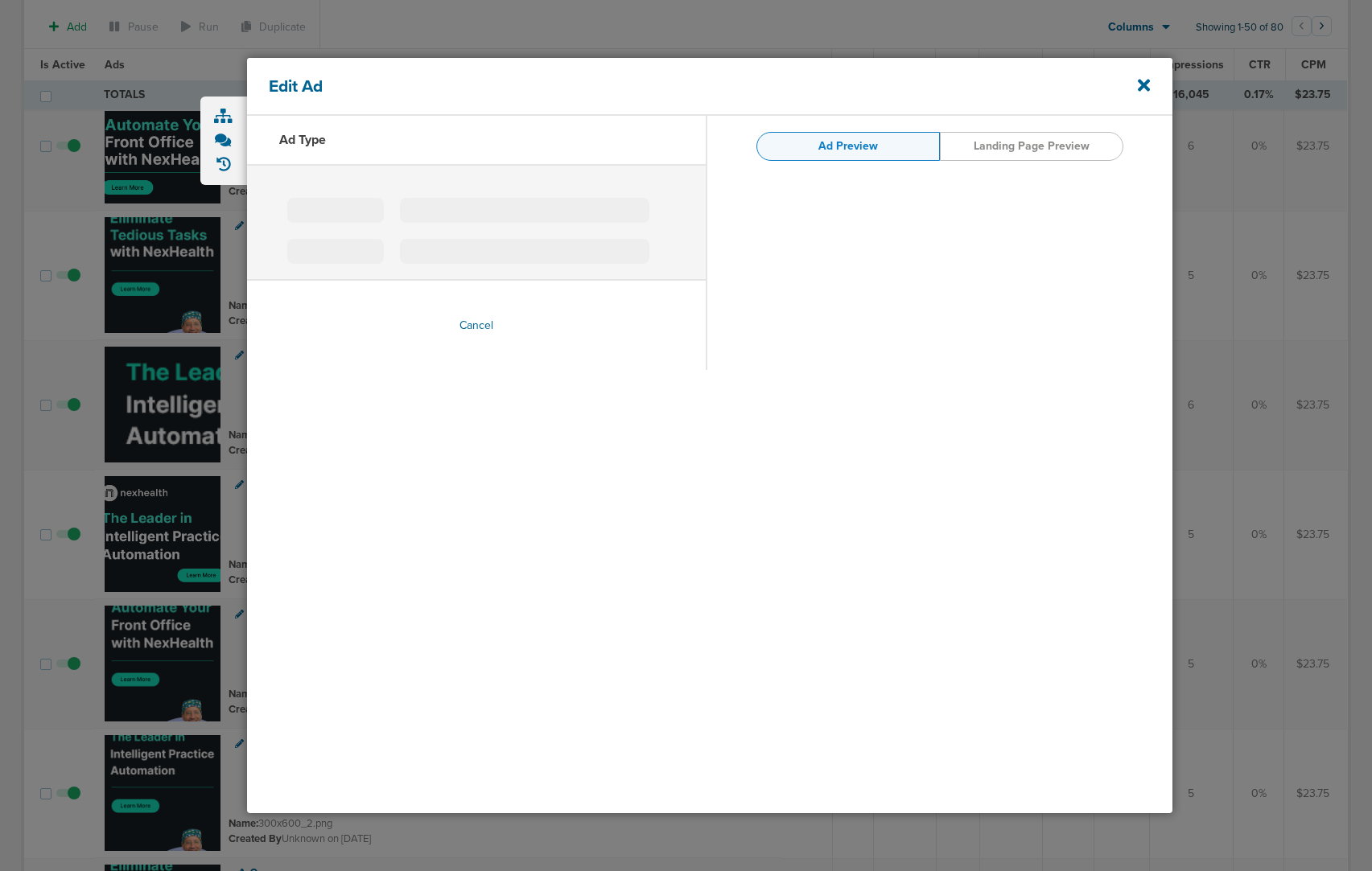
type input "336x280_1.png"
type input "[URL][DOMAIN_NAME]"
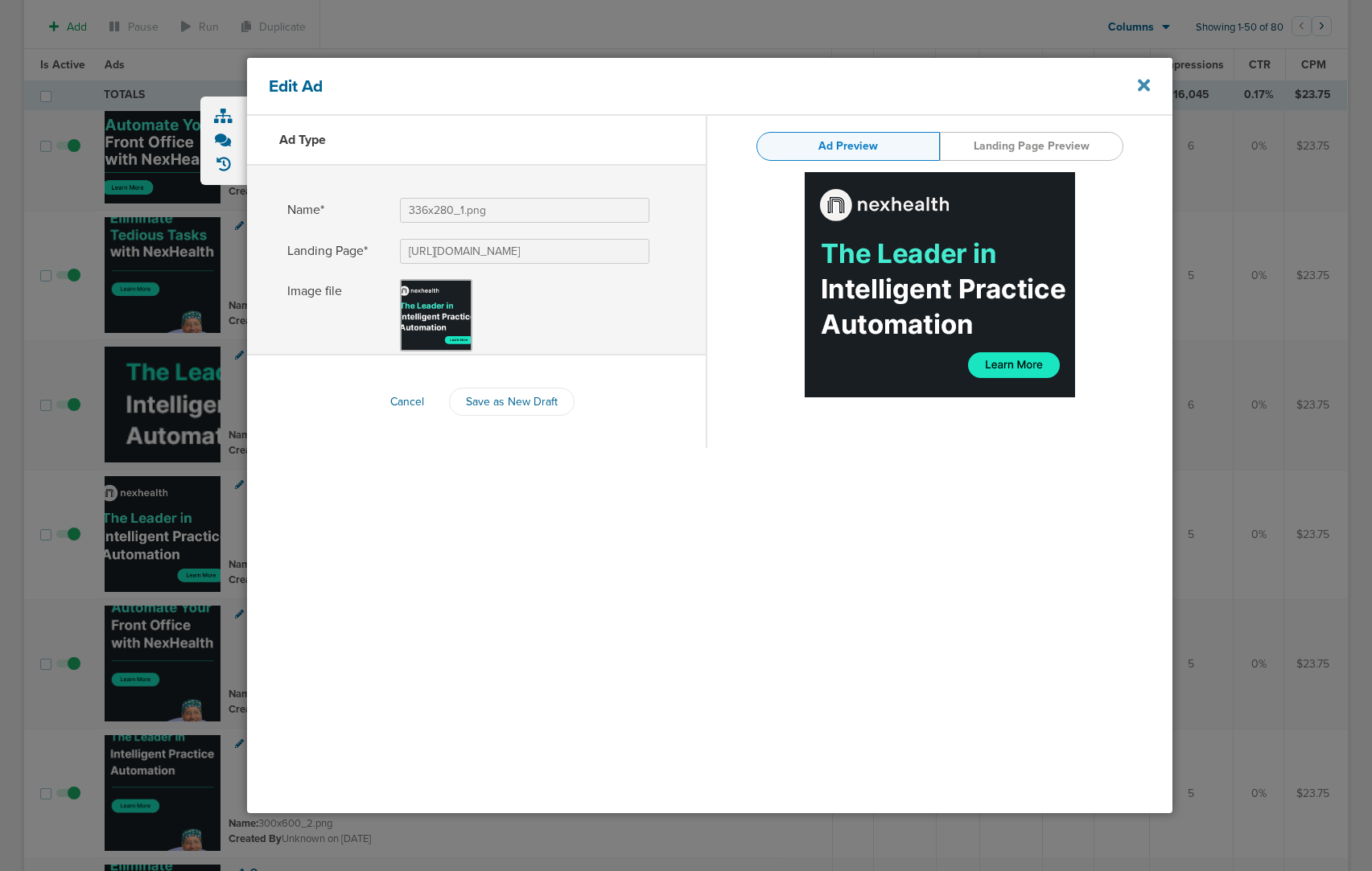
click at [1142, 89] on icon at bounding box center [1144, 84] width 12 height 17
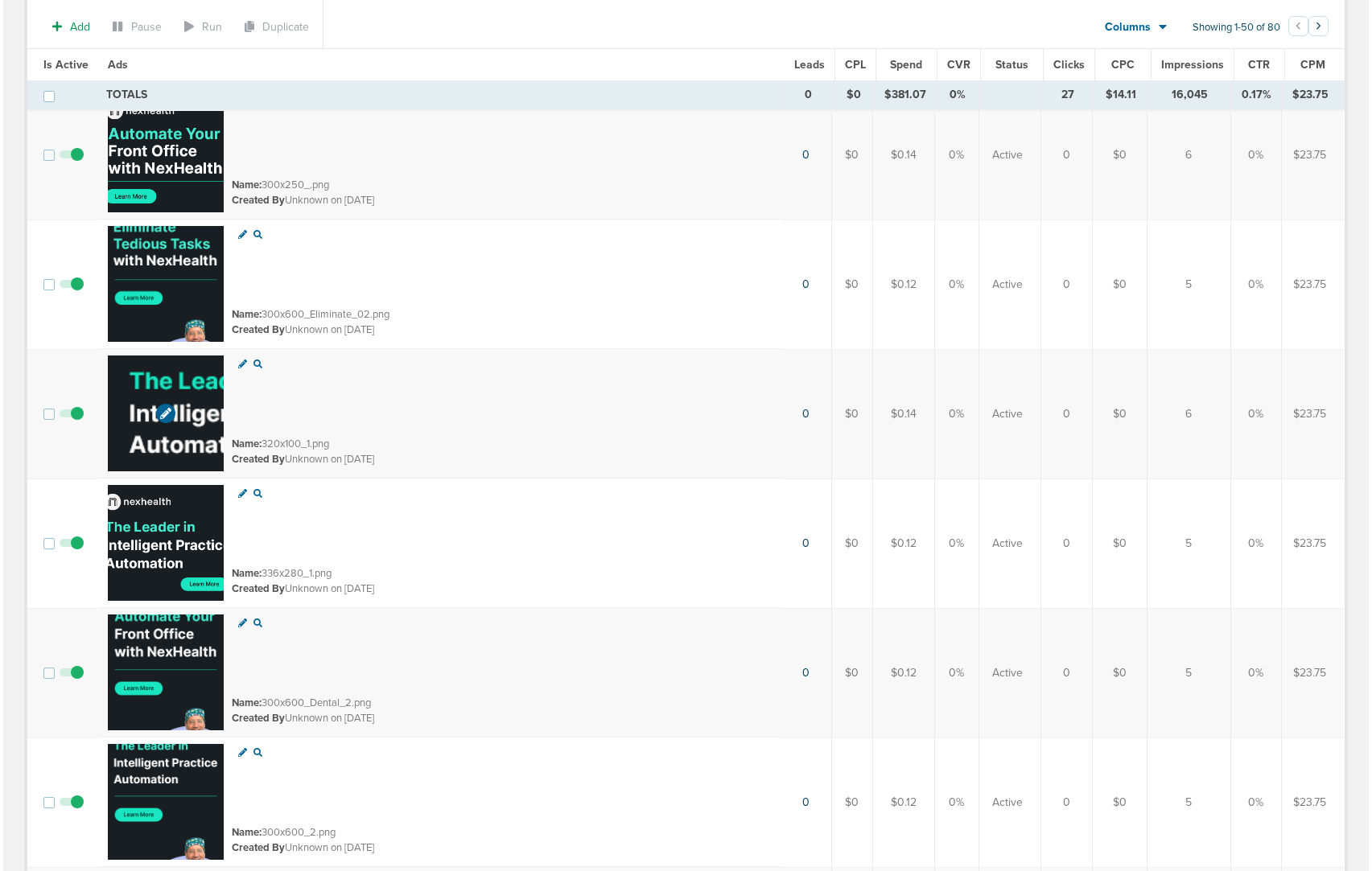
scroll to position [1267, 0]
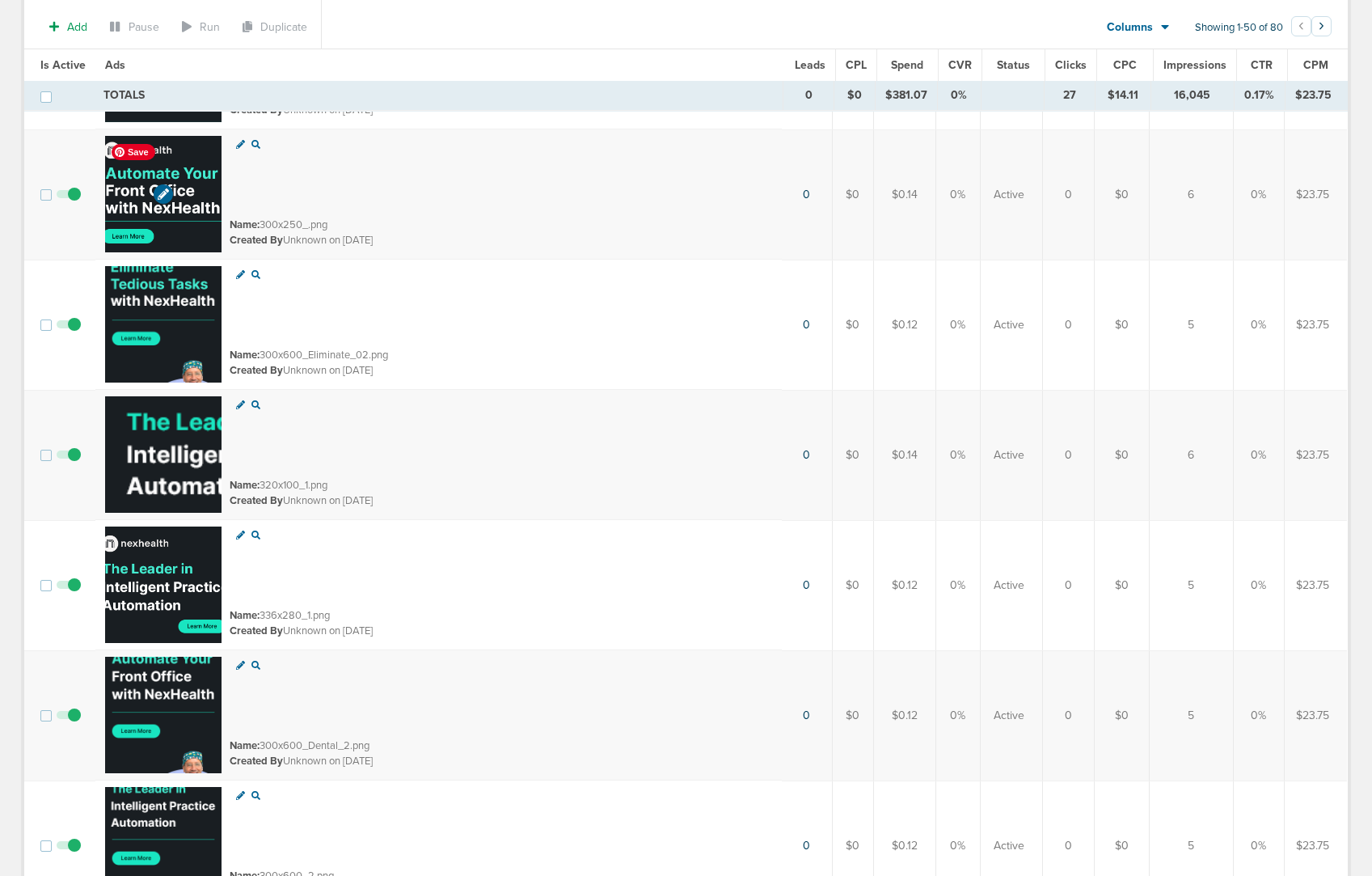
click at [199, 172] on img at bounding box center [163, 194] width 116 height 116
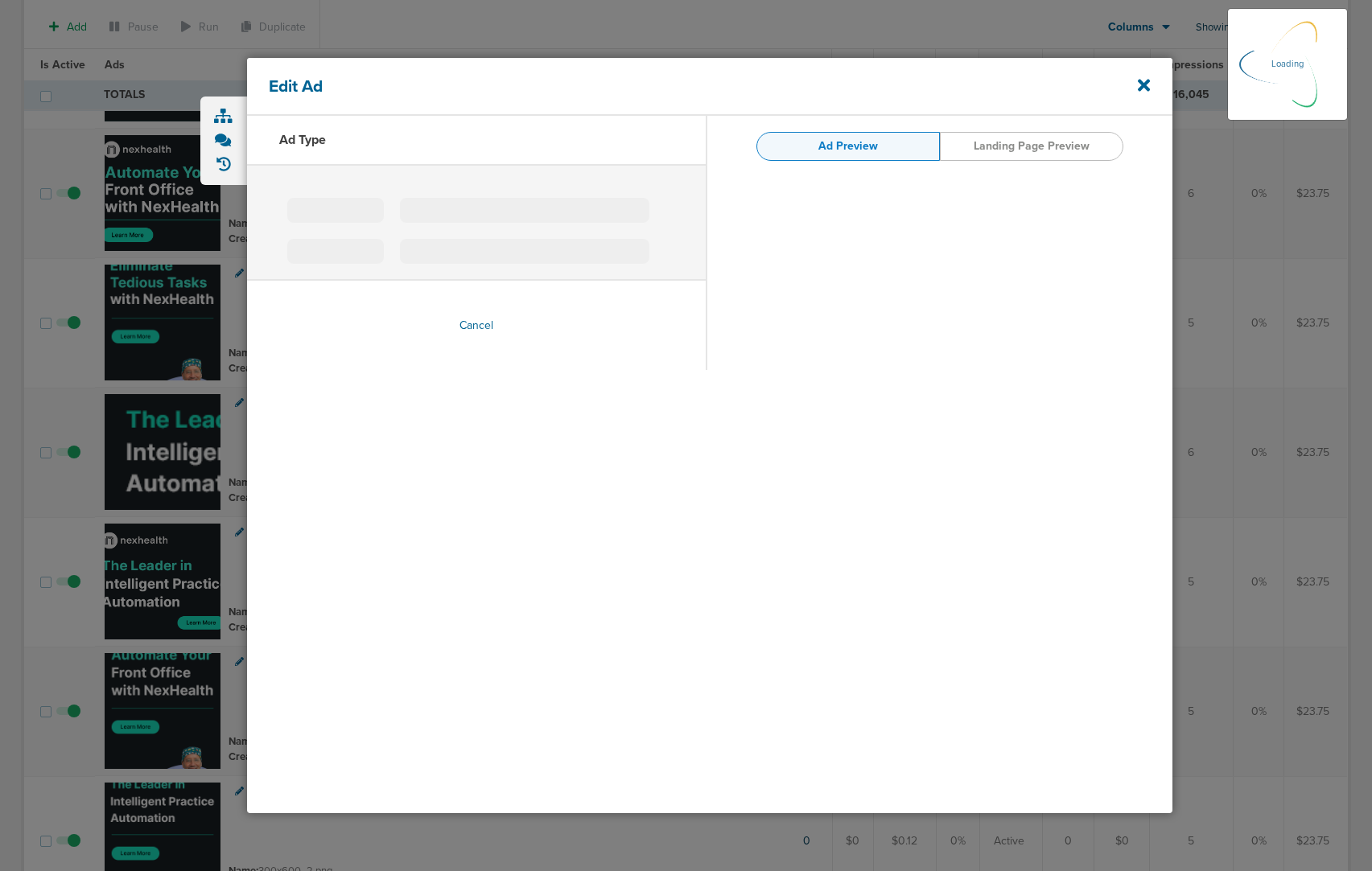
type input "300x250_.png"
type input "[URL][DOMAIN_NAME]"
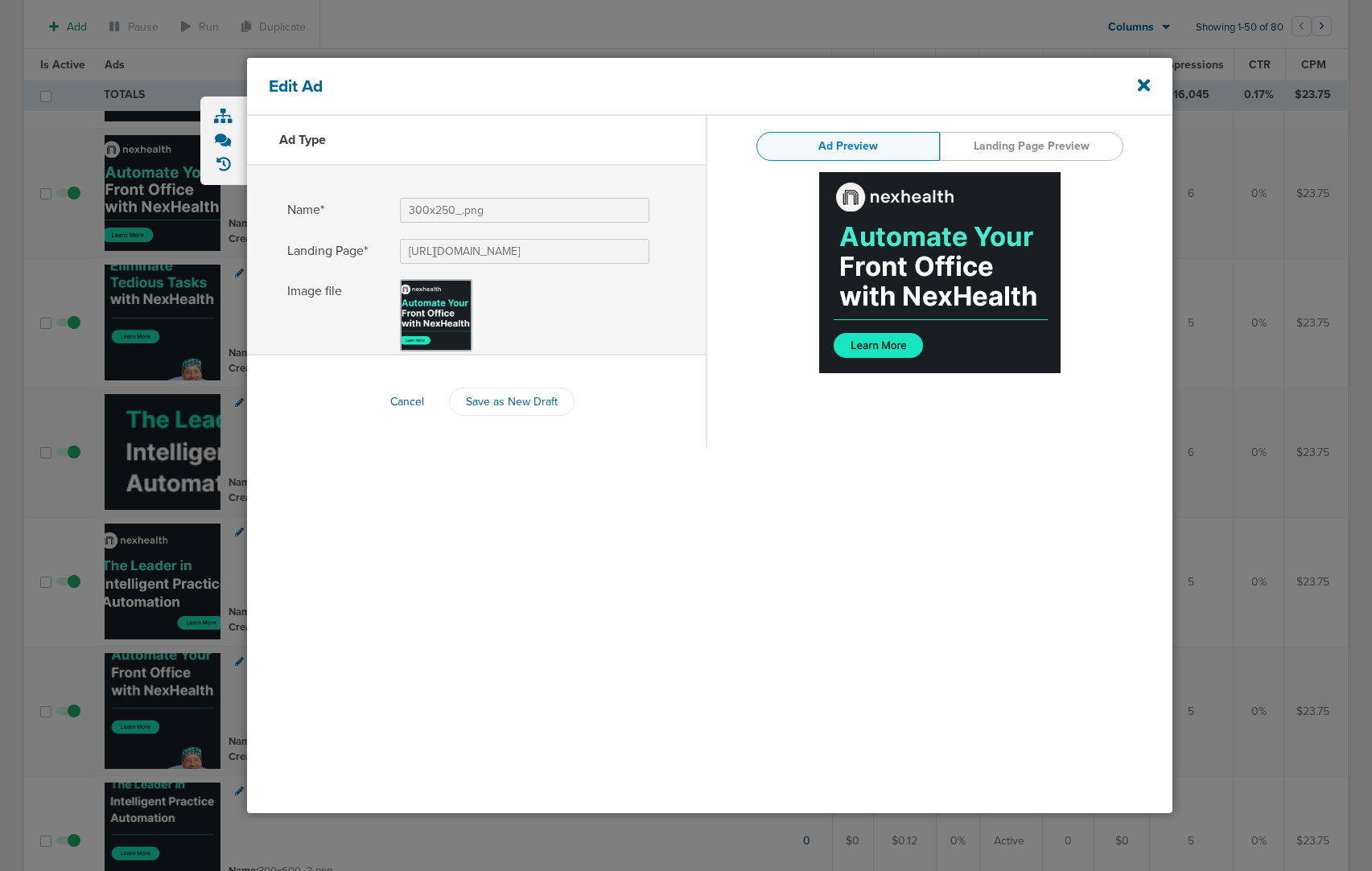
drag, startPoint x: 926, startPoint y: 299, endPoint x: 1322, endPoint y: 357, distance: 400.2
click at [0, 0] on div "Edit Ad Ad Type Name* 300x250_.png Landing Page* [URL][DOMAIN_NAME] Image file …" at bounding box center [686, 435] width 1372 height 871
